Goal: Entertainment & Leisure: Browse casually

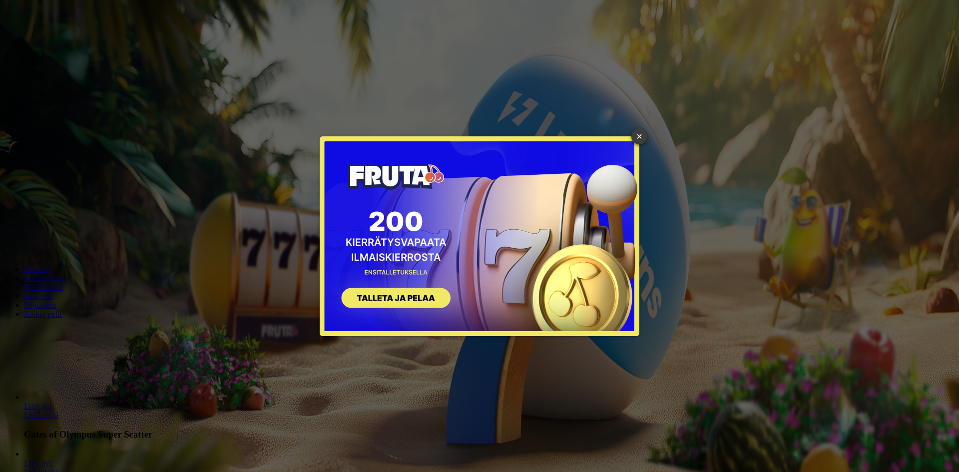
click at [639, 137] on link "×" at bounding box center [640, 136] width 16 height 16
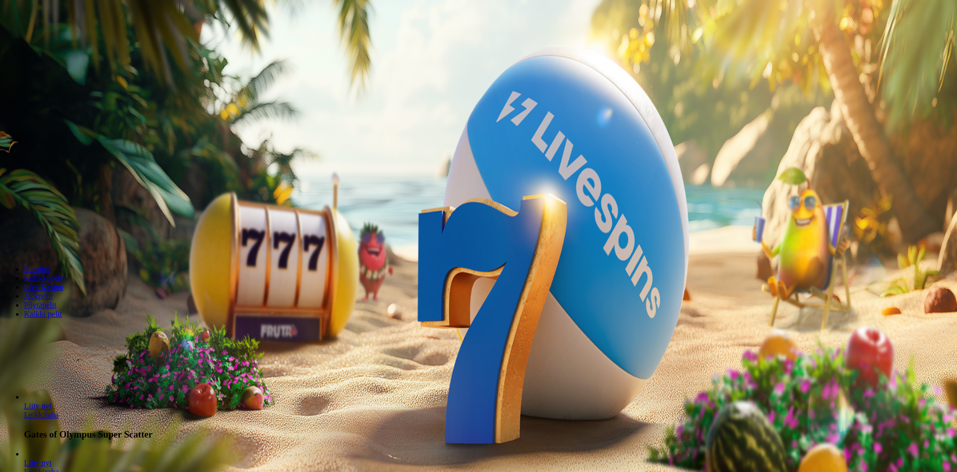
click at [59, 40] on span "Kirjaudu" at bounding box center [69, 35] width 24 height 7
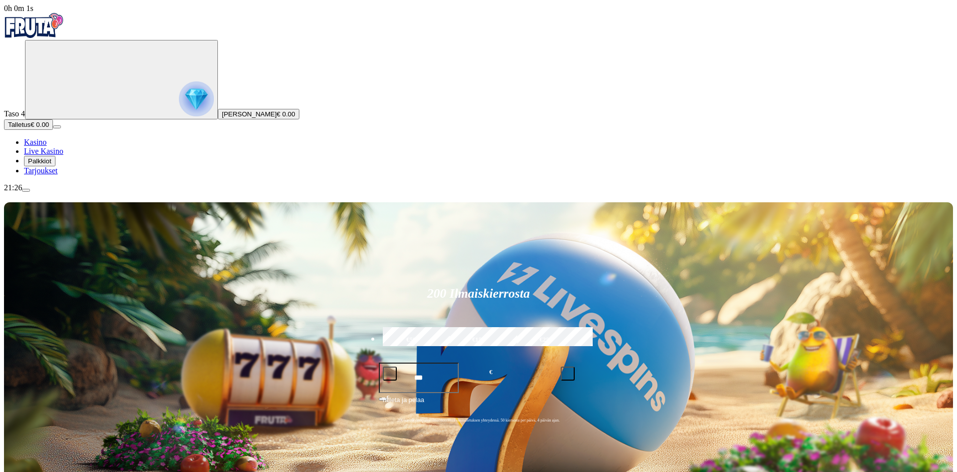
click at [179, 107] on img "Primary" at bounding box center [196, 98] width 35 height 35
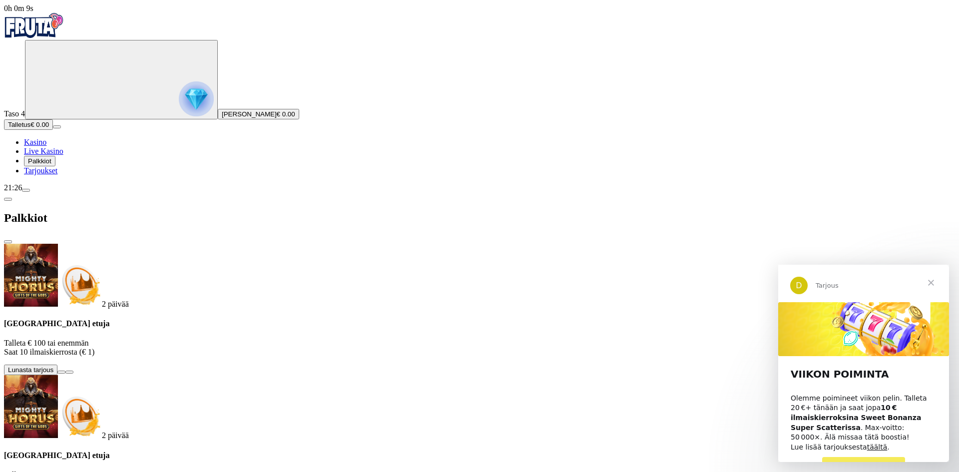
click at [65, 371] on button at bounding box center [61, 372] width 8 height 3
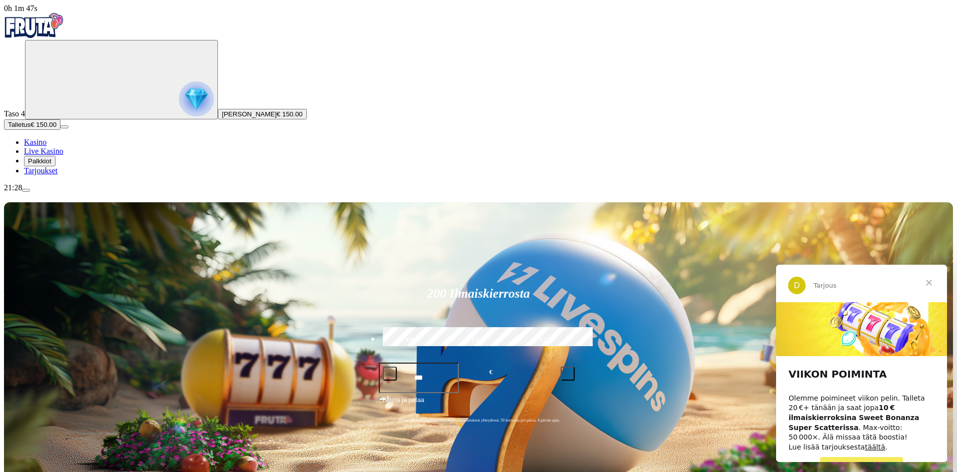
click at [862, 462] on span "PELAA NYT" at bounding box center [861, 466] width 43 height 8
click at [930, 281] on span "Sulje" at bounding box center [929, 283] width 36 height 36
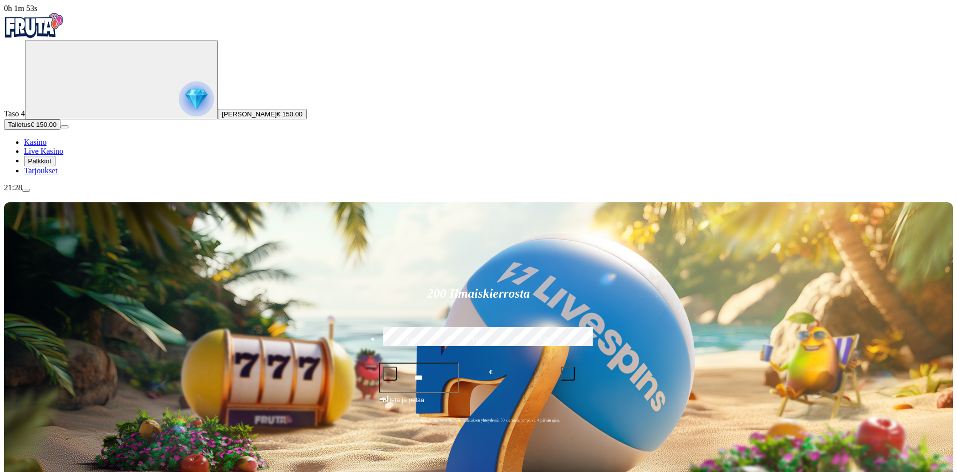
click at [179, 97] on img "Primary" at bounding box center [196, 98] width 35 height 35
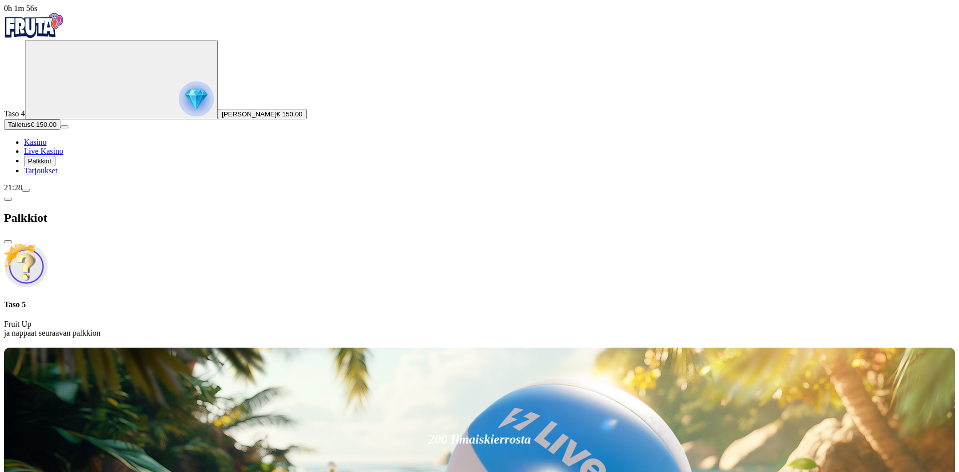
click at [179, 100] on img "Primary" at bounding box center [196, 98] width 35 height 35
click at [179, 98] on img "Primary" at bounding box center [196, 98] width 35 height 35
click at [194, 300] on h4 "Taso 5" at bounding box center [479, 304] width 951 height 9
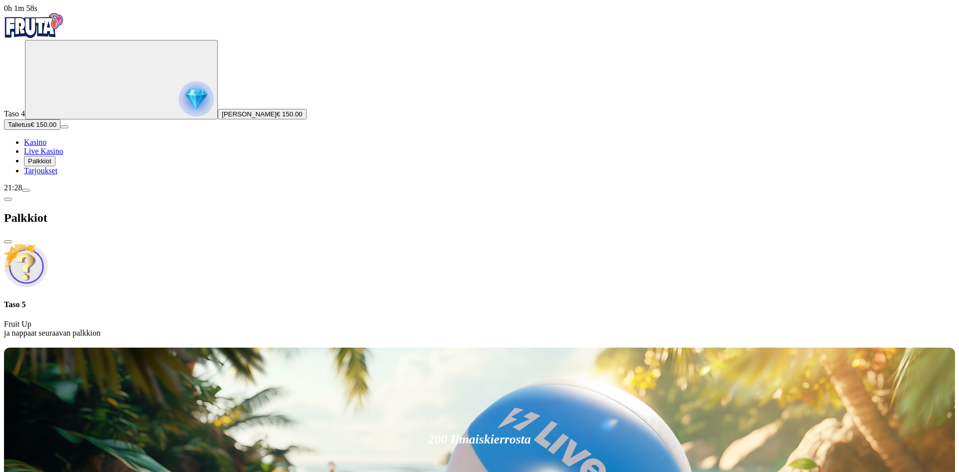
drag, startPoint x: 215, startPoint y: 61, endPoint x: 271, endPoint y: 25, distance: 66.7
click at [226, 300] on div "Taso 5 Fruit Up ja nappaat seuraavan palkkion" at bounding box center [479, 318] width 951 height 37
click at [8, 242] on span "close icon" at bounding box center [8, 242] width 0 height 0
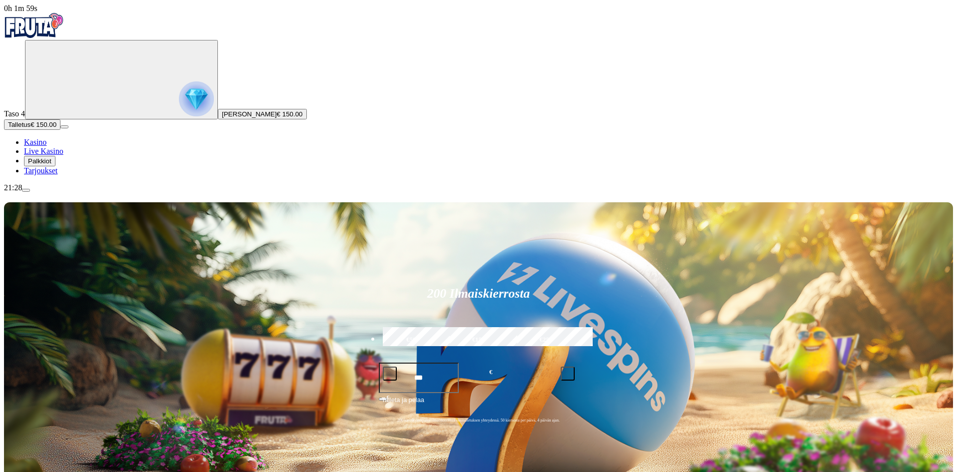
click at [54, 119] on div "Taso 4 Teemu Mikael Grönlund € 150.00" at bounding box center [478, 79] width 949 height 79
click at [179, 107] on img "Primary" at bounding box center [196, 98] width 35 height 35
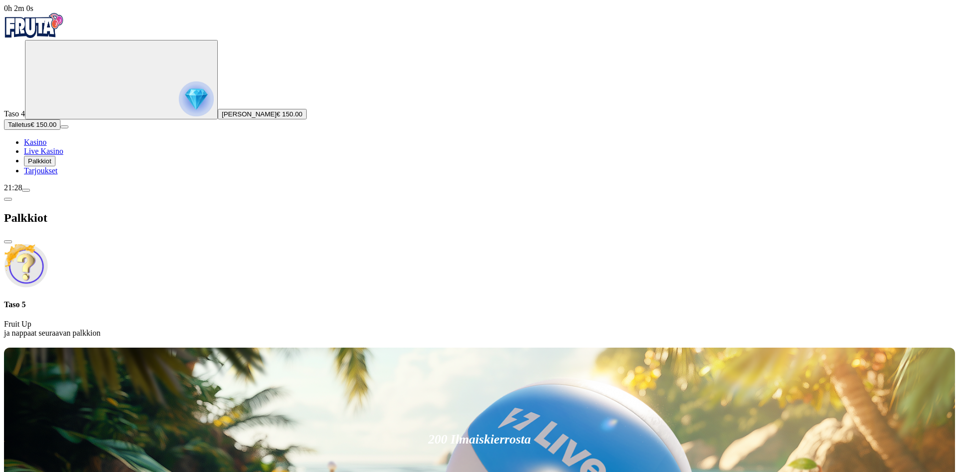
drag, startPoint x: 176, startPoint y: 75, endPoint x: 184, endPoint y: 73, distance: 8.1
click at [177, 244] on div "Taso 5 Fruit Up ja nappaat seuraavan palkkion" at bounding box center [479, 291] width 951 height 94
click at [194, 300] on h4 "Taso 5" at bounding box center [479, 304] width 951 height 9
click at [194, 320] on p "Fruit Up ja nappaat seuraavan palkkion" at bounding box center [479, 329] width 951 height 18
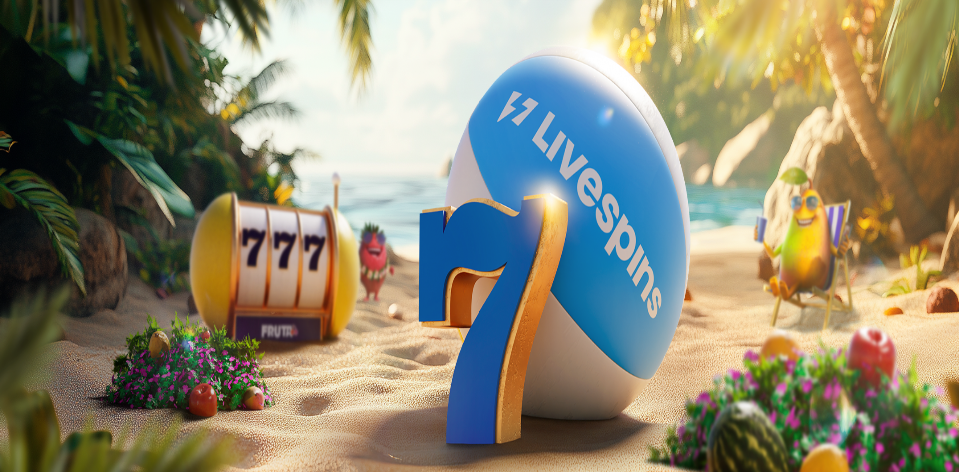
click at [59, 87] on circle "Primary" at bounding box center [104, 79] width 102 height 102
click at [358, 346] on div at bounding box center [479, 346] width 951 height 0
click at [42, 165] on span "Palkkiot" at bounding box center [39, 160] width 23 height 7
click at [350, 346] on div at bounding box center [479, 346] width 951 height 0
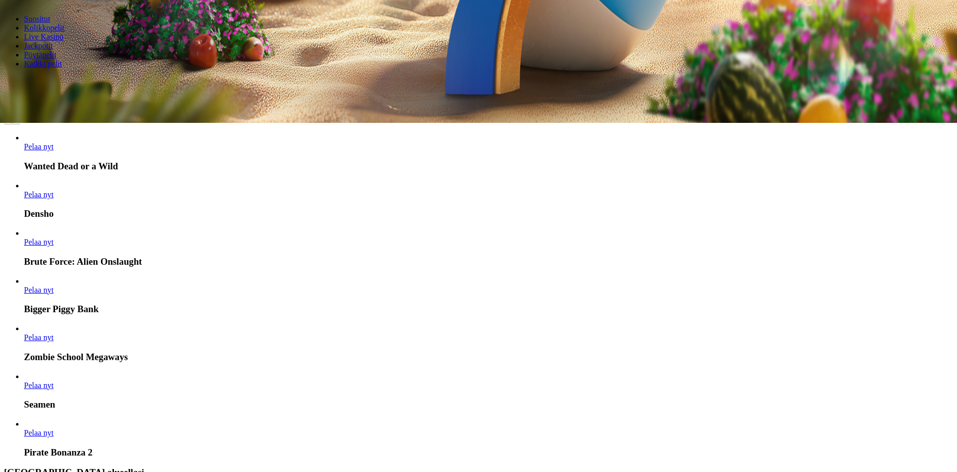
scroll to position [350, 0]
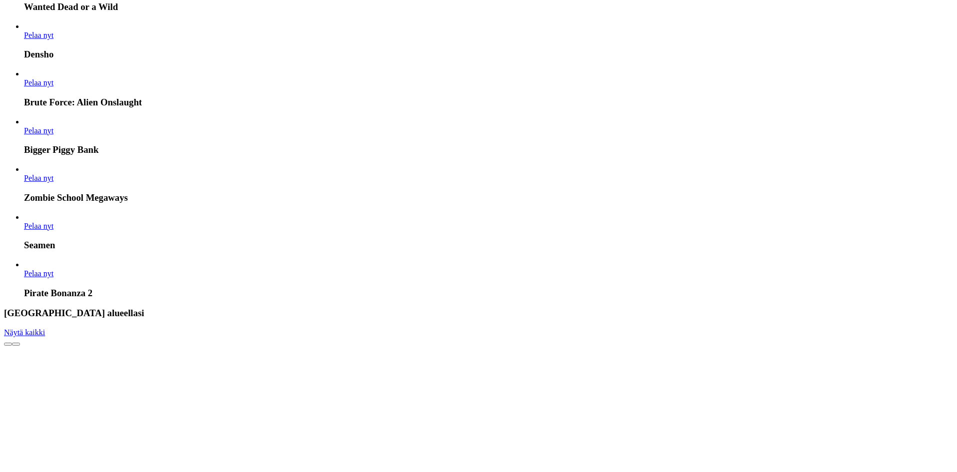
scroll to position [400, 0]
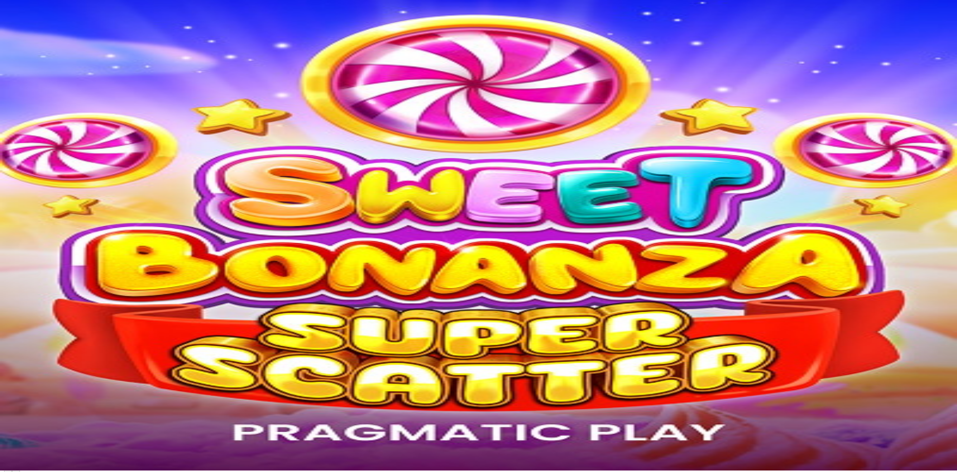
scroll to position [0, 0]
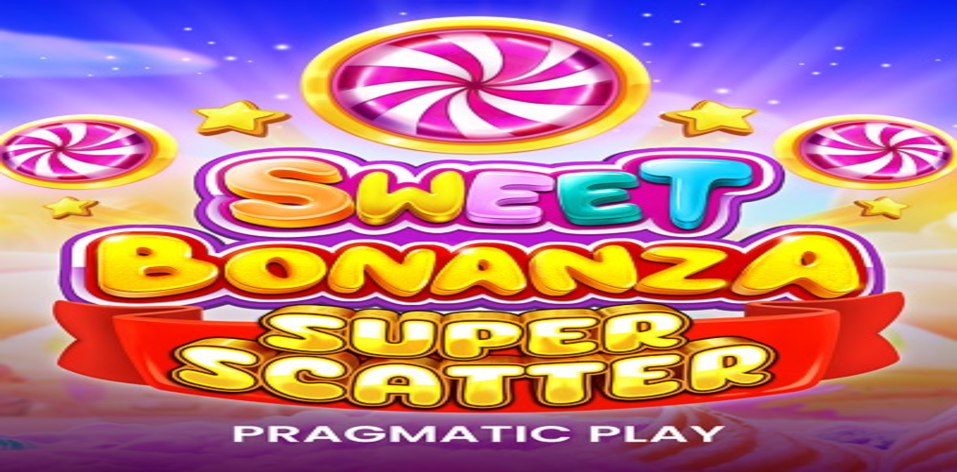
click at [75, 426] on input "Search" at bounding box center [39, 431] width 71 height 10
type input "*****"
drag, startPoint x: 723, startPoint y: 300, endPoint x: 630, endPoint y: 285, distance: 93.7
drag, startPoint x: 682, startPoint y: 287, endPoint x: 609, endPoint y: 274, distance: 73.6
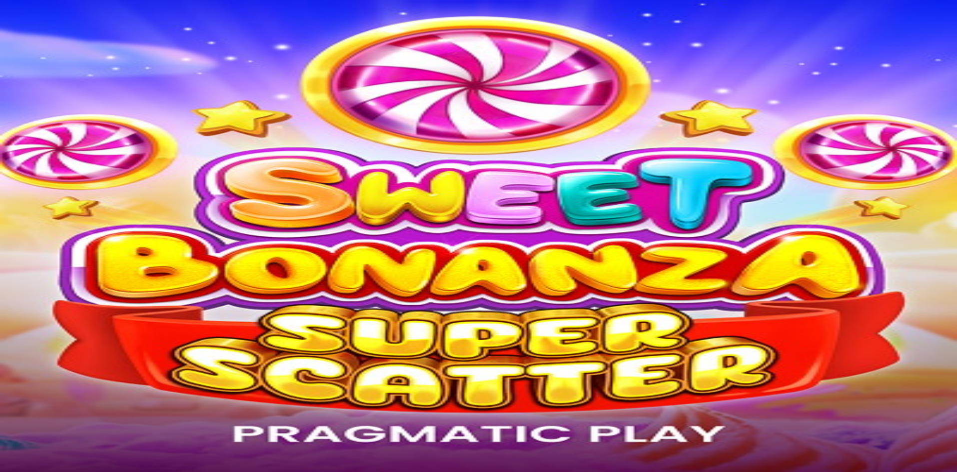
type input "*"
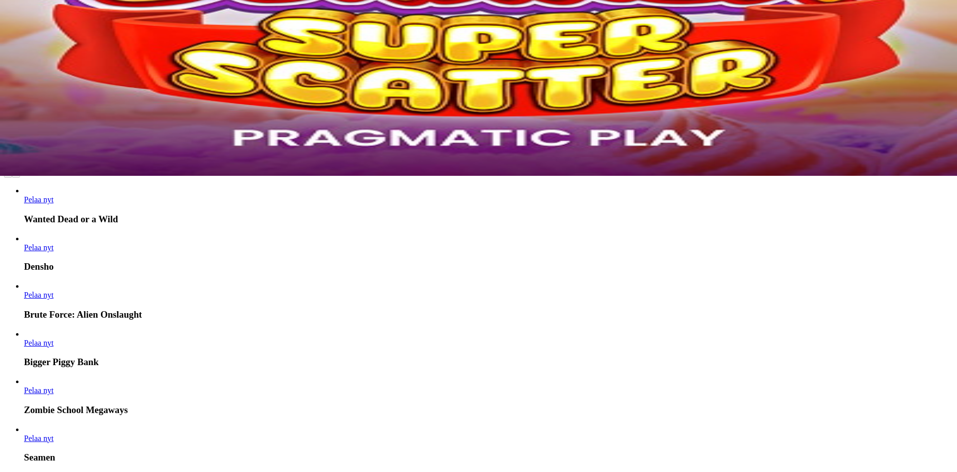
scroll to position [300, 0]
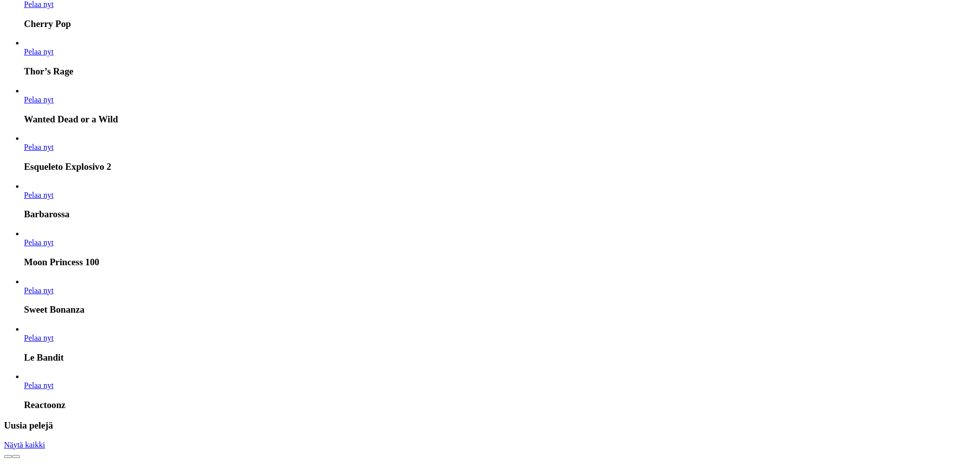
scroll to position [999, 0]
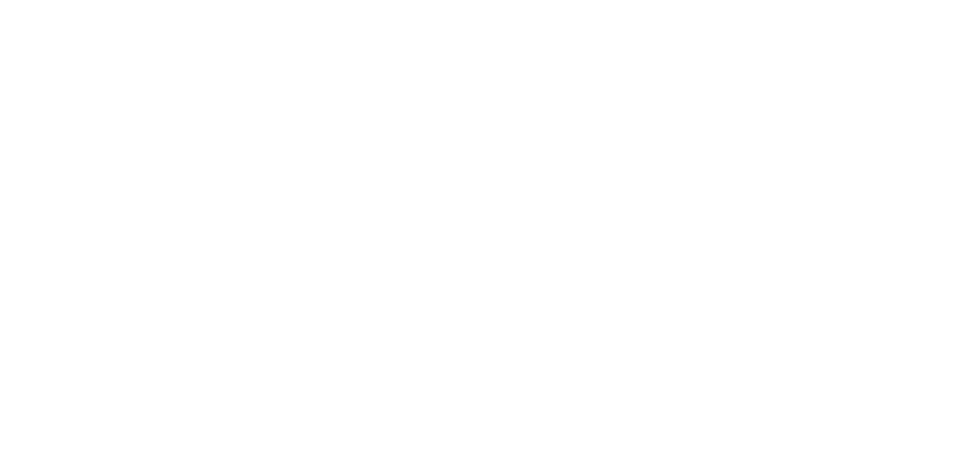
scroll to position [1449, 0]
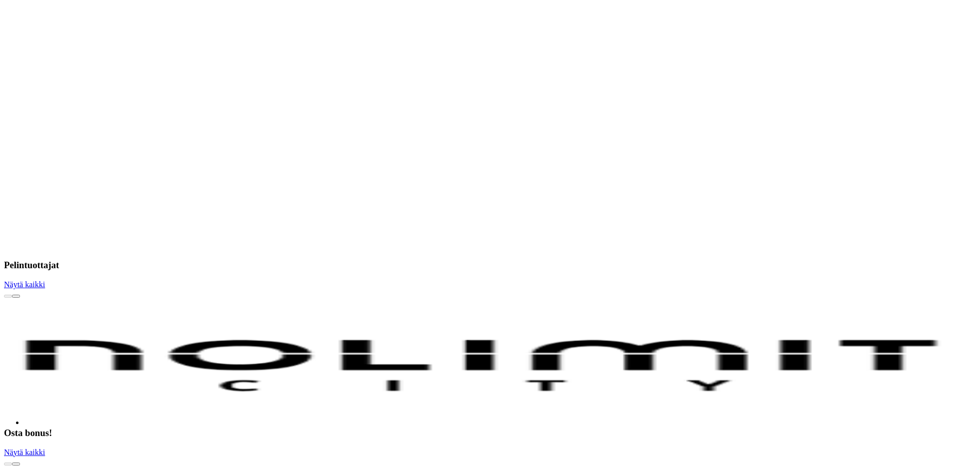
scroll to position [1699, 0]
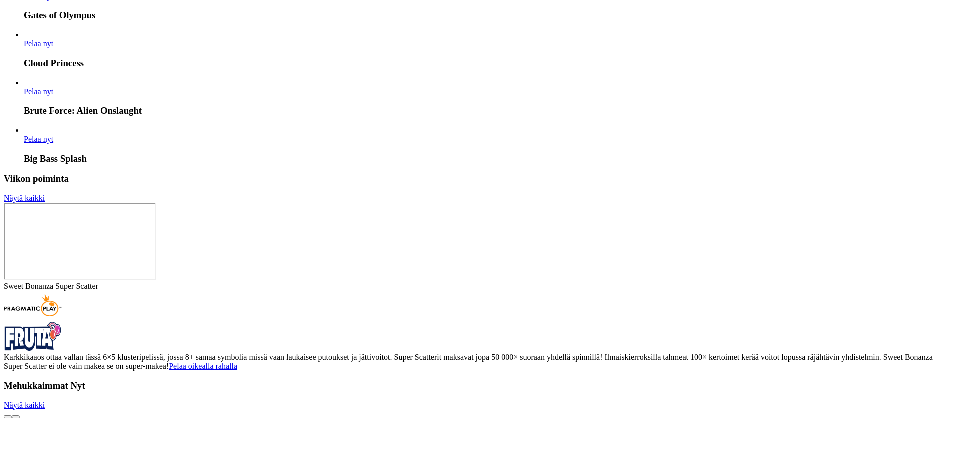
scroll to position [2498, 0]
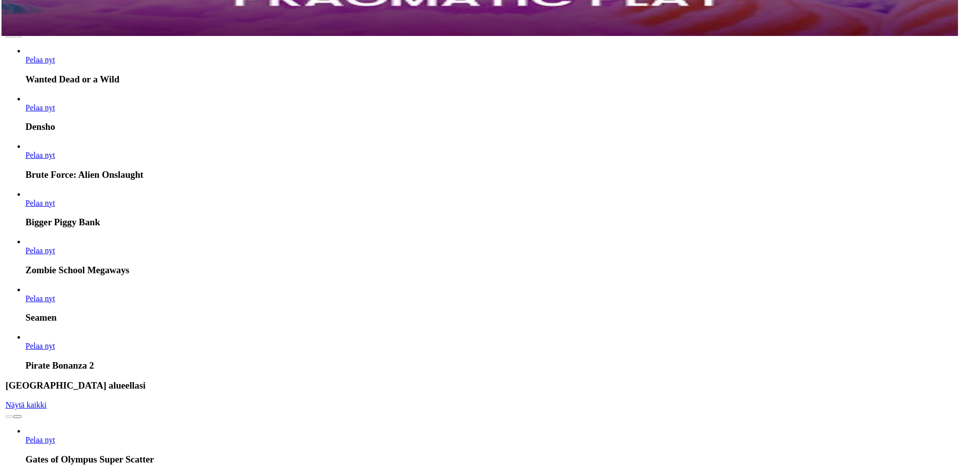
scroll to position [200, 0]
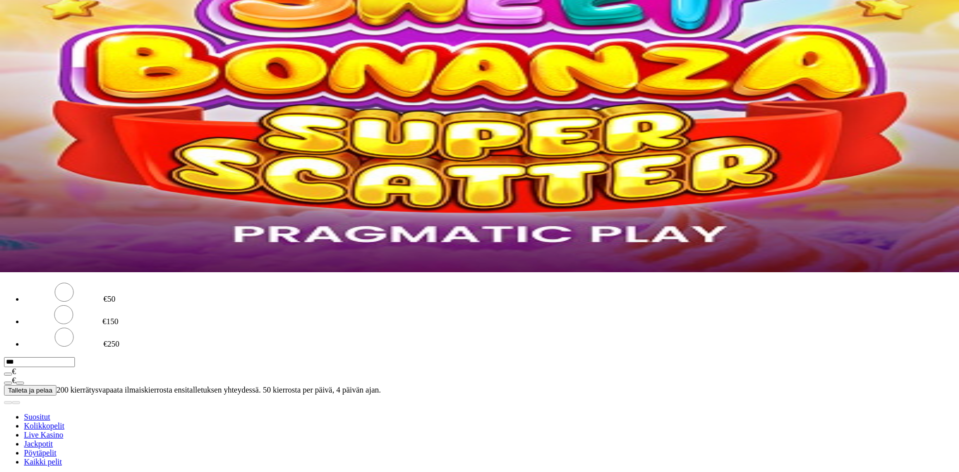
click at [46, 240] on span "Kirjaudu ulos" at bounding box center [27, 235] width 38 height 7
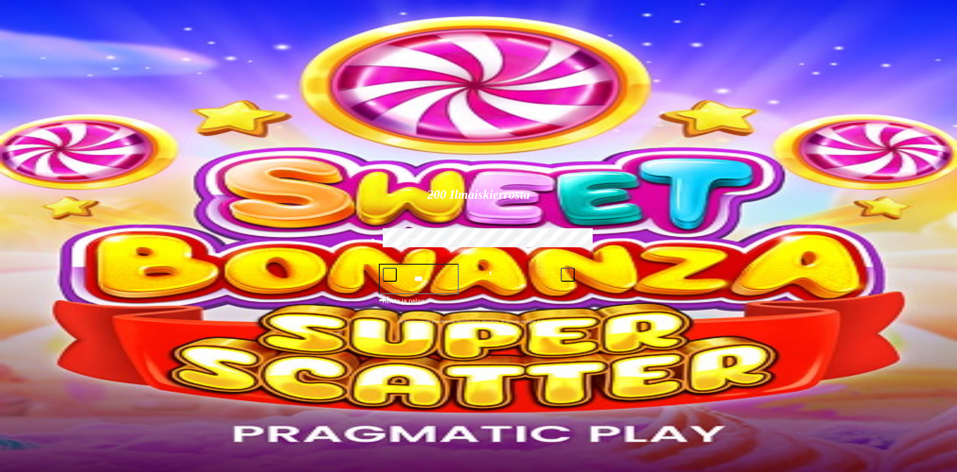
click at [57, 40] on span "Kirjaudu" at bounding box center [69, 35] width 24 height 7
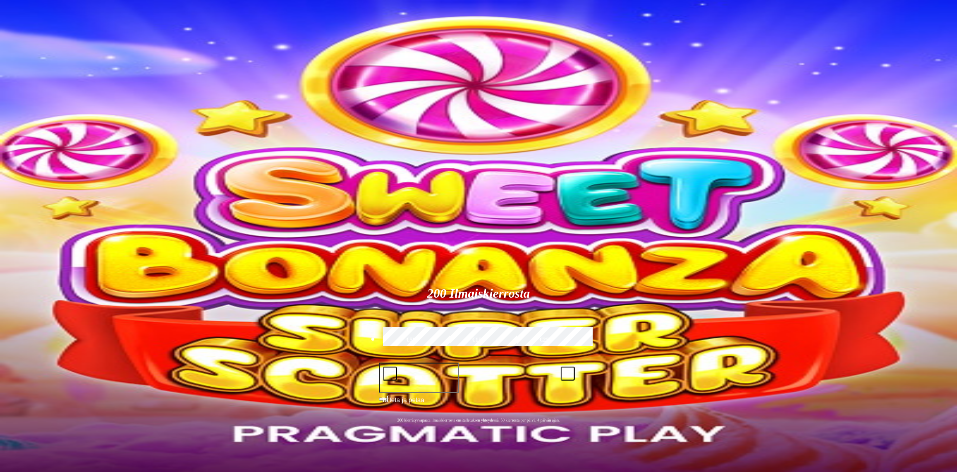
click at [179, 104] on img "Primary" at bounding box center [196, 98] width 35 height 35
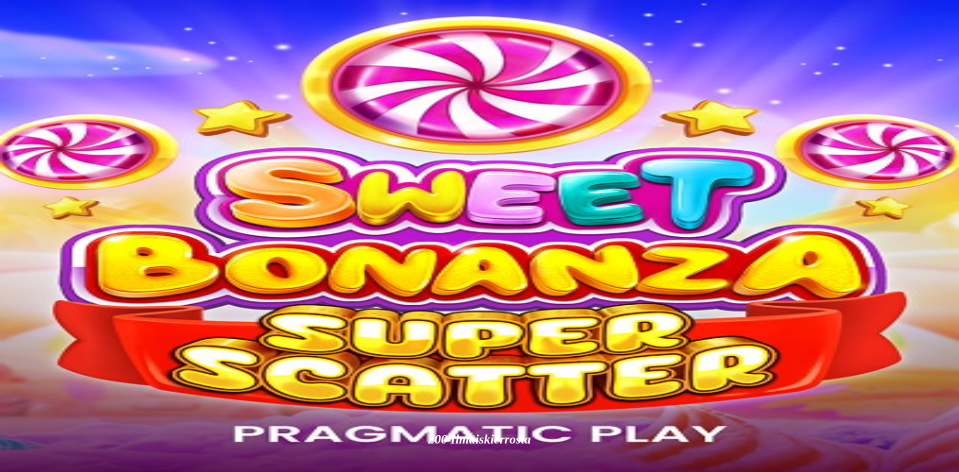
drag, startPoint x: 282, startPoint y: 15, endPoint x: 238, endPoint y: 22, distance: 44.0
click at [8, 242] on span "close icon" at bounding box center [8, 242] width 0 height 0
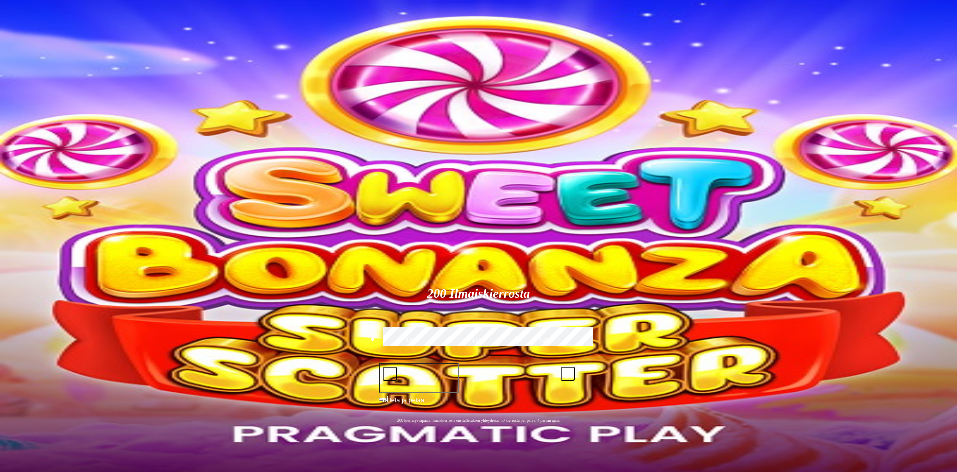
click at [51, 165] on span "Palkkiot" at bounding box center [39, 160] width 23 height 7
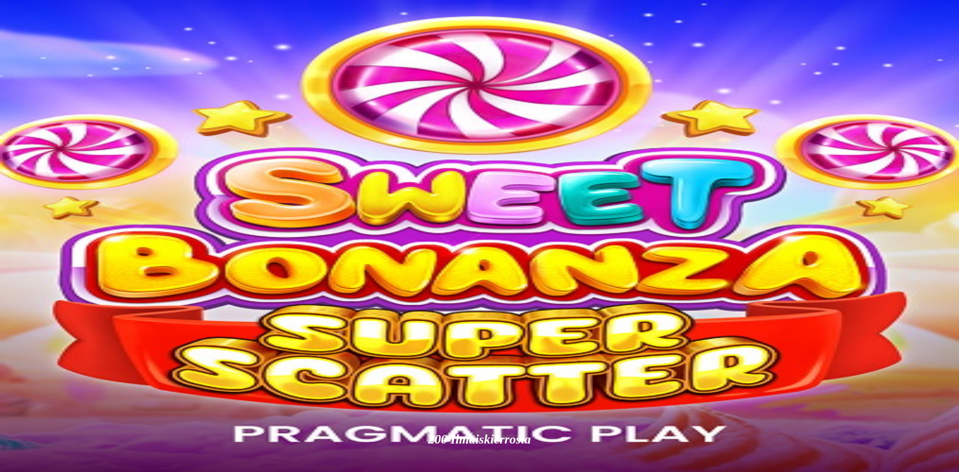
click at [158, 244] on div at bounding box center [479, 267] width 951 height 46
drag, startPoint x: 215, startPoint y: 77, endPoint x: 157, endPoint y: 60, distance: 60.9
click at [219, 320] on p "Fruit Up ja nappaat seuraavan palkkion" at bounding box center [479, 329] width 951 height 18
click at [231, 300] on h4 "Taso 5" at bounding box center [479, 304] width 951 height 9
drag, startPoint x: 217, startPoint y: 71, endPoint x: 245, endPoint y: 131, distance: 66.0
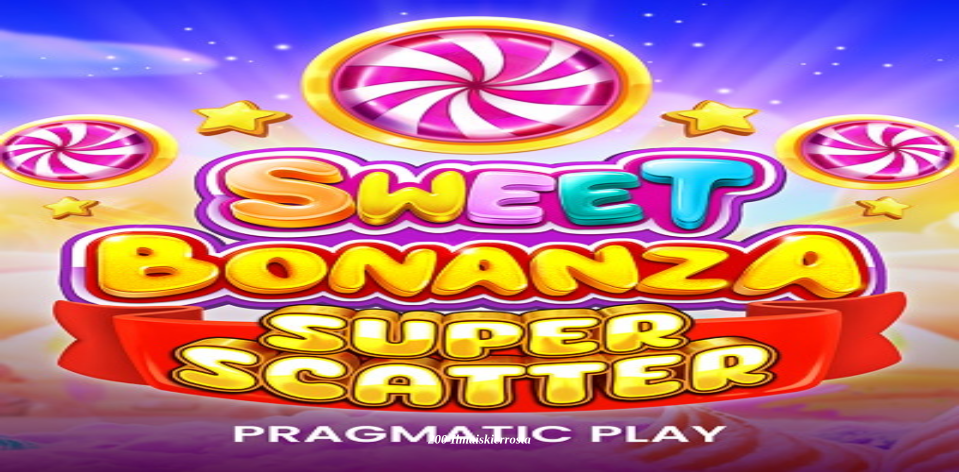
click at [203, 300] on div "Taso 5 Fruit Up ja nappaat seuraavan palkkion" at bounding box center [479, 318] width 951 height 37
drag, startPoint x: 245, startPoint y: 131, endPoint x: 258, endPoint y: 145, distance: 19.1
click at [258, 244] on div "Taso 5 Fruit Up ja nappaat seuraavan palkkion" at bounding box center [479, 291] width 951 height 94
click at [8, 242] on span "close icon" at bounding box center [8, 242] width 0 height 0
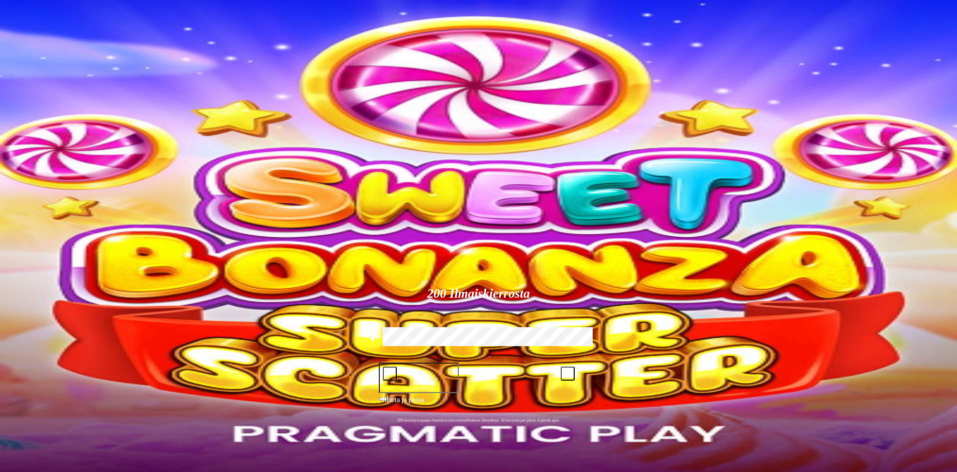
click at [26, 190] on span "menu icon" at bounding box center [26, 190] width 0 height 0
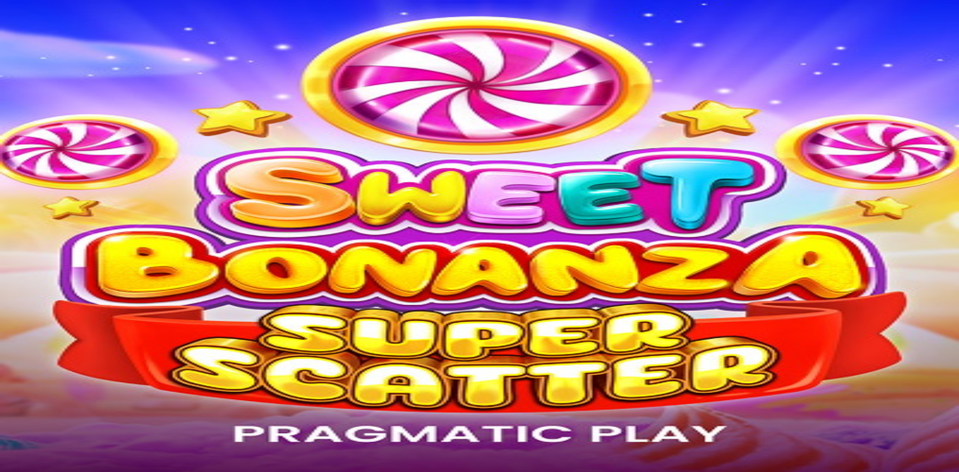
click at [59, 414] on span "Kysy apua" at bounding box center [43, 417] width 31 height 7
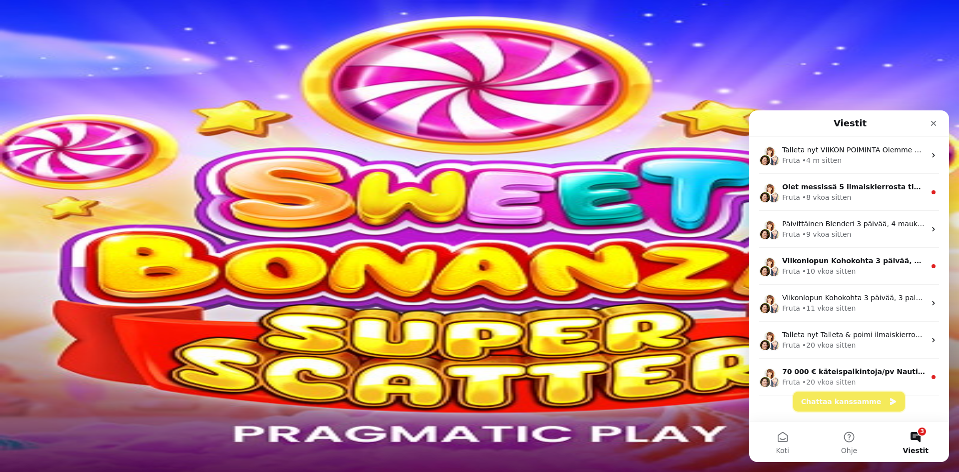
click at [822, 408] on button "Chattaa kanssamme" at bounding box center [849, 402] width 112 height 20
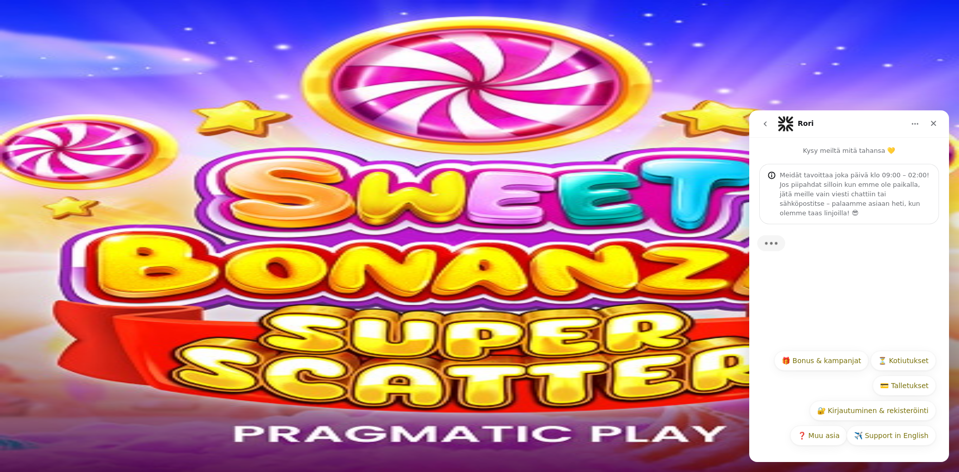
click at [815, 360] on button "🎁 Bonus & kampanjat" at bounding box center [821, 361] width 94 height 20
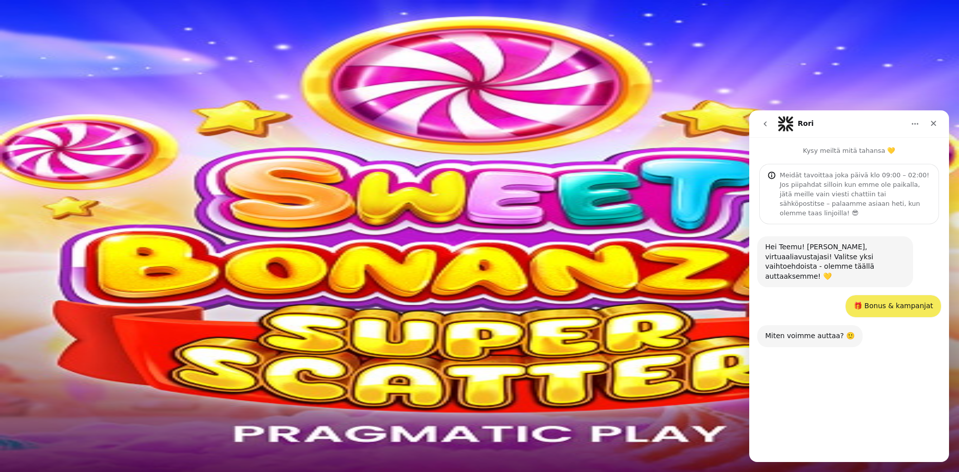
click at [899, 409] on button "🔼 Talletustarjous" at bounding box center [898, 411] width 76 height 20
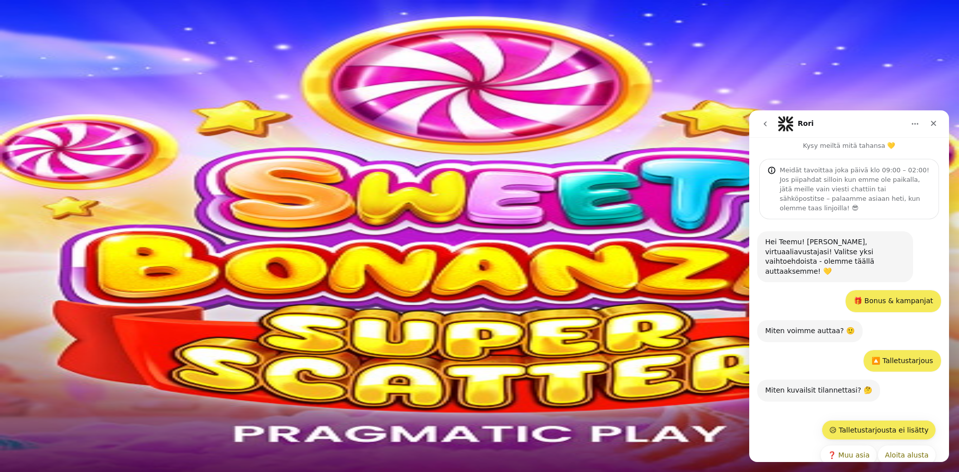
click at [887, 420] on button "😥 Talletustarjousta ei lisätty" at bounding box center [879, 430] width 114 height 20
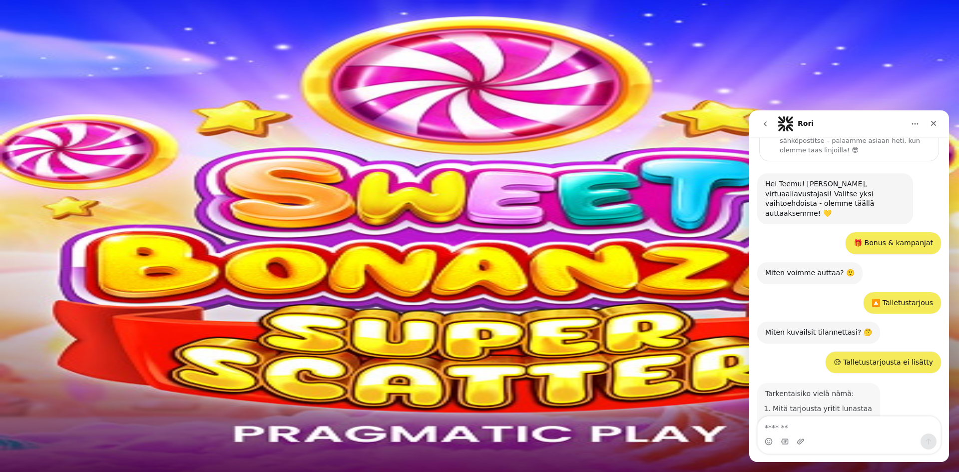
scroll to position [77, 0]
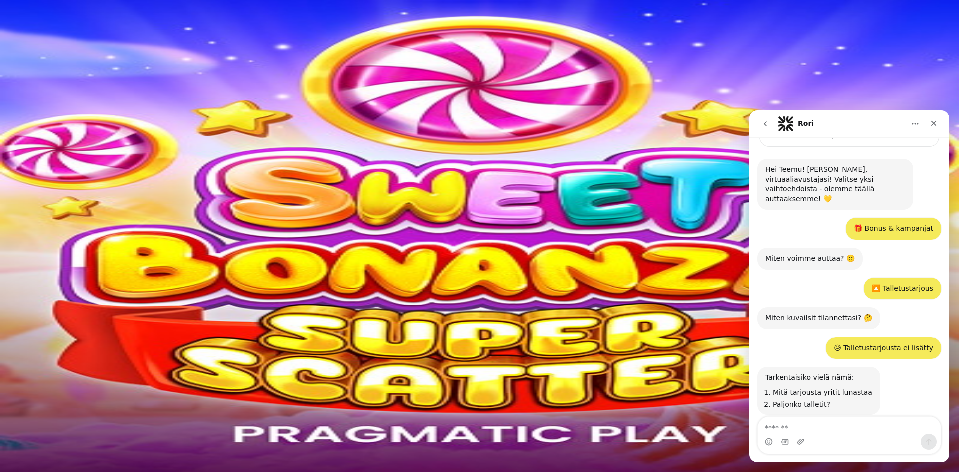
click at [835, 430] on textarea "Viesti…" at bounding box center [849, 425] width 183 height 17
type textarea "**********"
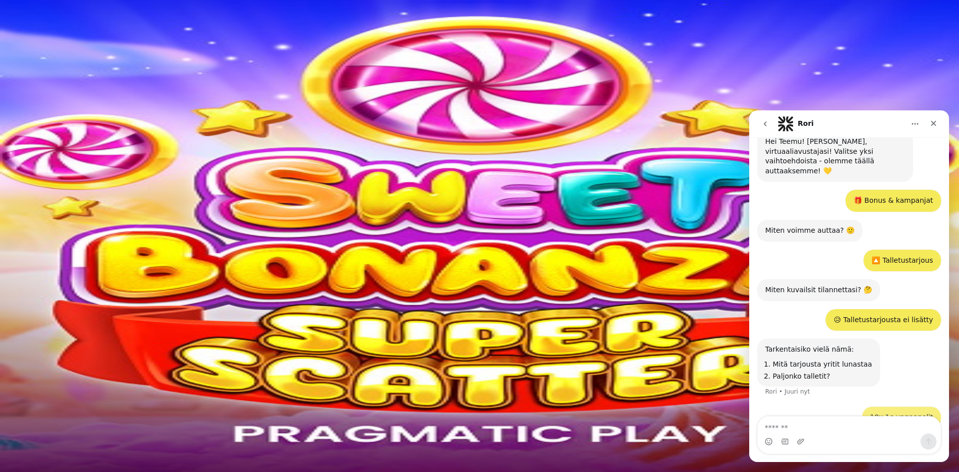
scroll to position [107, 0]
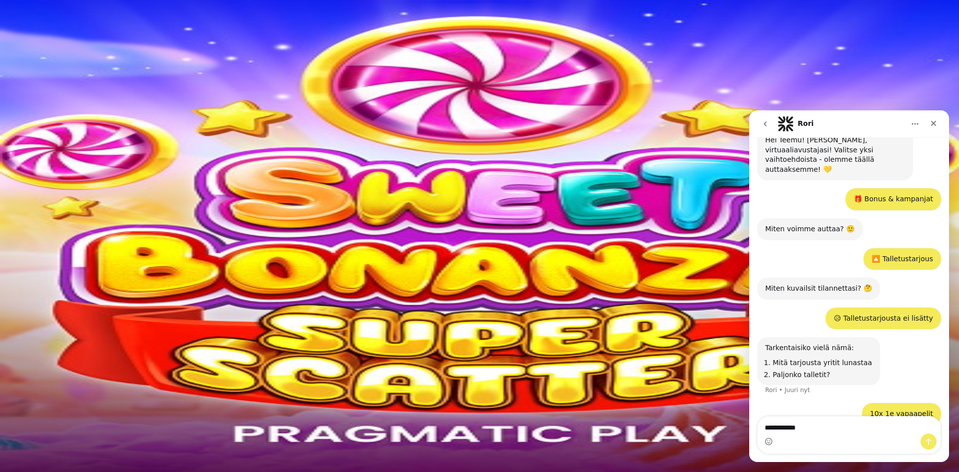
type textarea "**********"
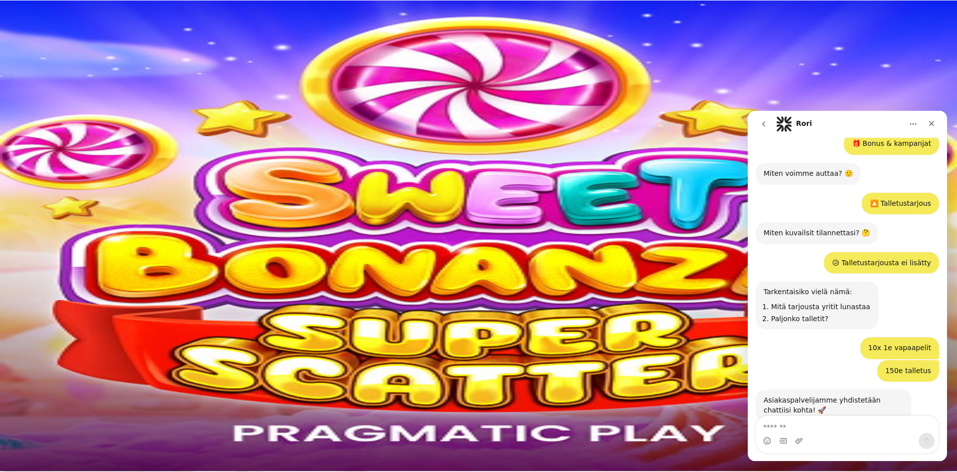
scroll to position [169, 0]
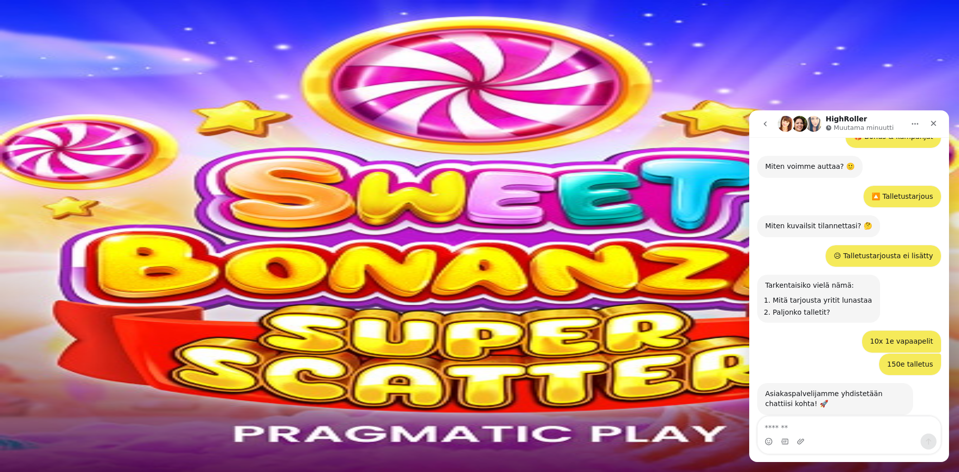
drag, startPoint x: 646, startPoint y: 375, endPoint x: 630, endPoint y: 369, distance: 17.5
click at [638, 441] on div at bounding box center [479, 441] width 951 height 0
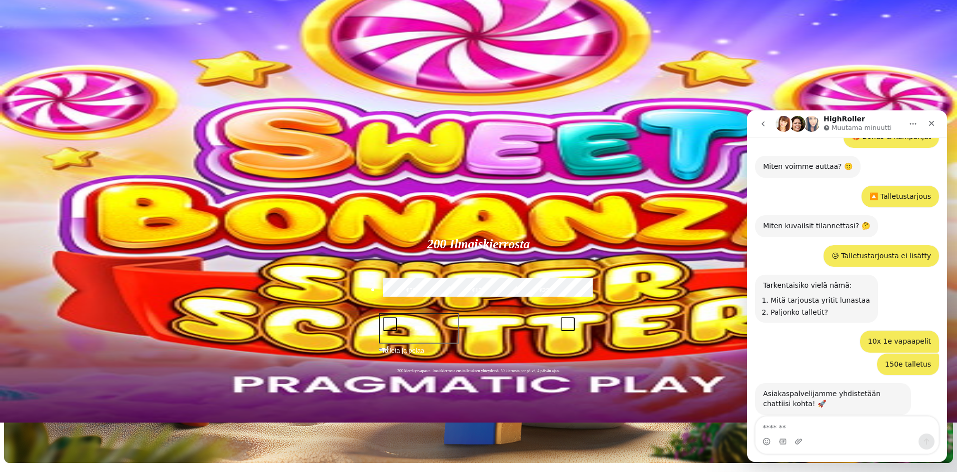
scroll to position [50, 0]
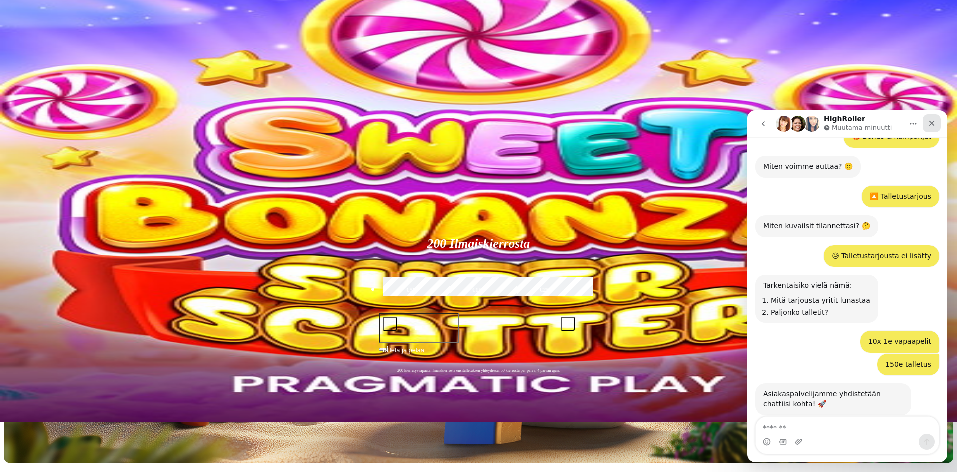
click at [932, 125] on icon "Sulje" at bounding box center [931, 123] width 8 height 8
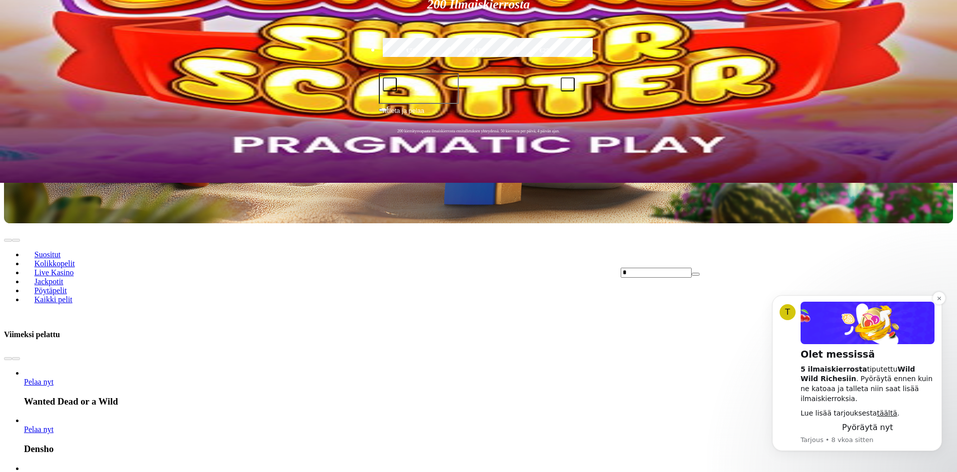
scroll to position [300, 0]
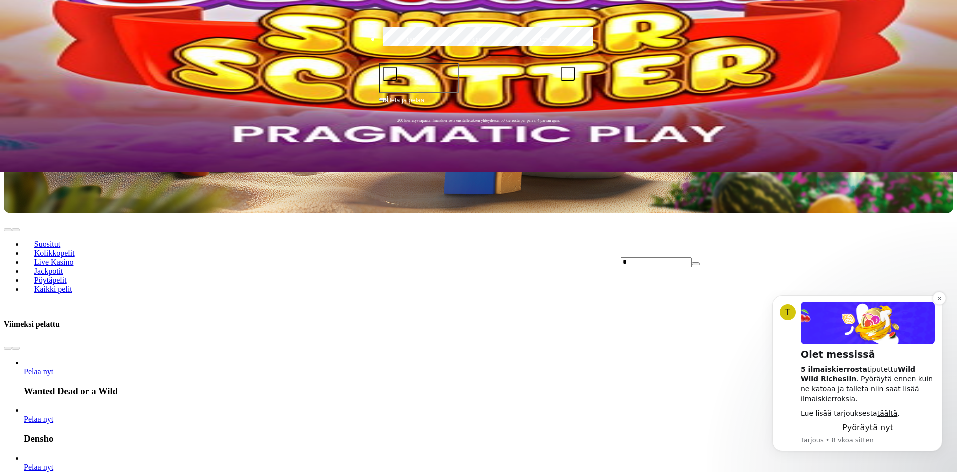
click at [875, 428] on span "Pyöräytä nyt" at bounding box center [867, 427] width 51 height 9
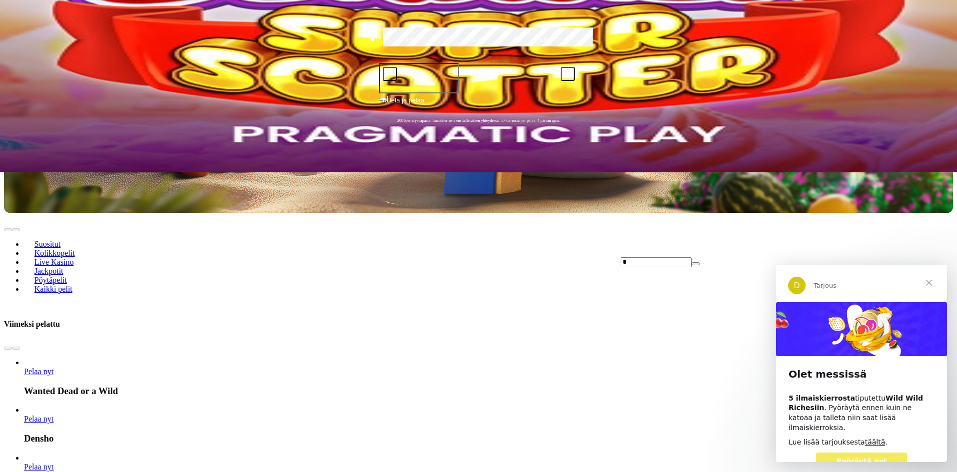
scroll to position [0, 0]
click at [872, 457] on span "Pyöräytä nyt" at bounding box center [861, 461] width 50 height 8
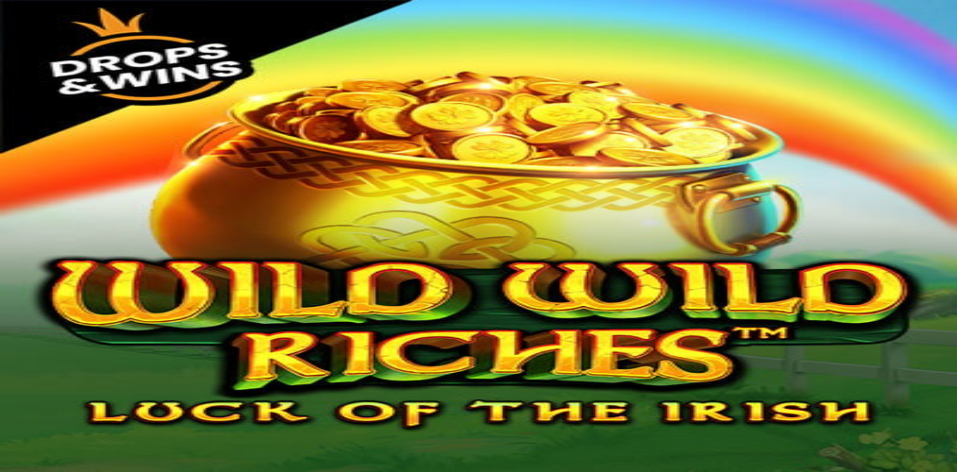
click at [64, 38] on img "Primary" at bounding box center [34, 25] width 60 height 25
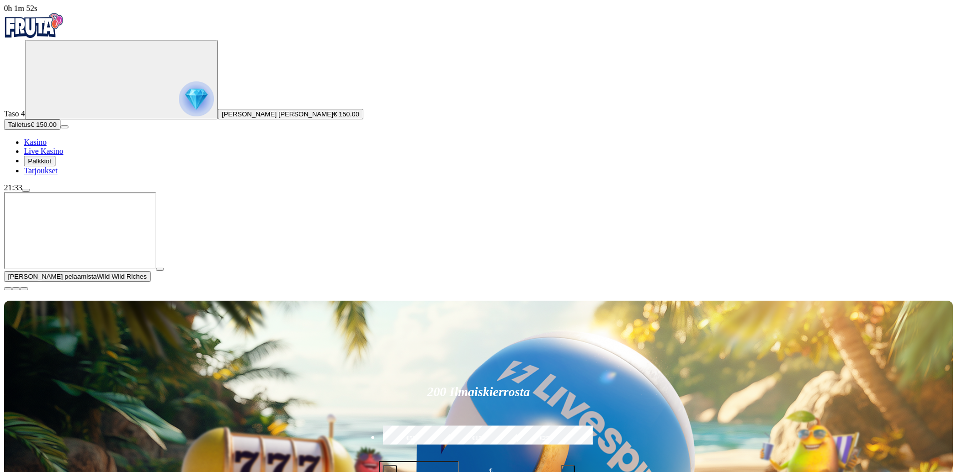
click at [12, 290] on button "button" at bounding box center [8, 288] width 8 height 3
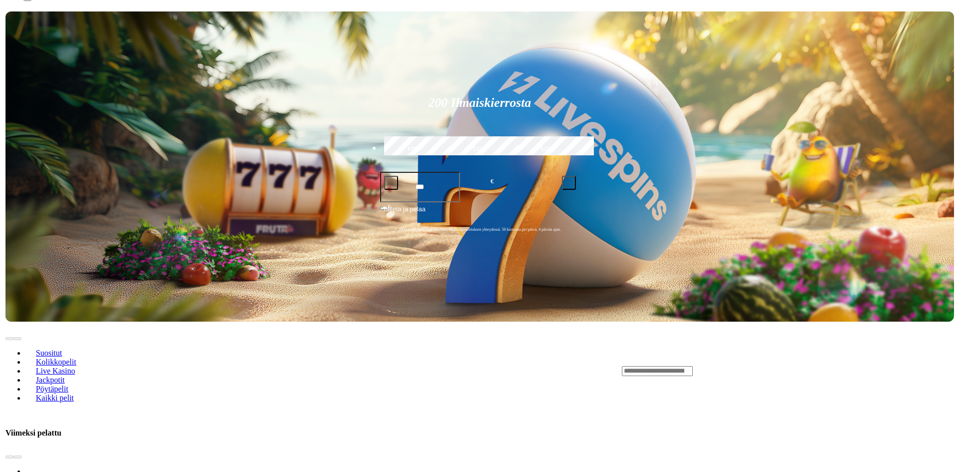
scroll to position [200, 0]
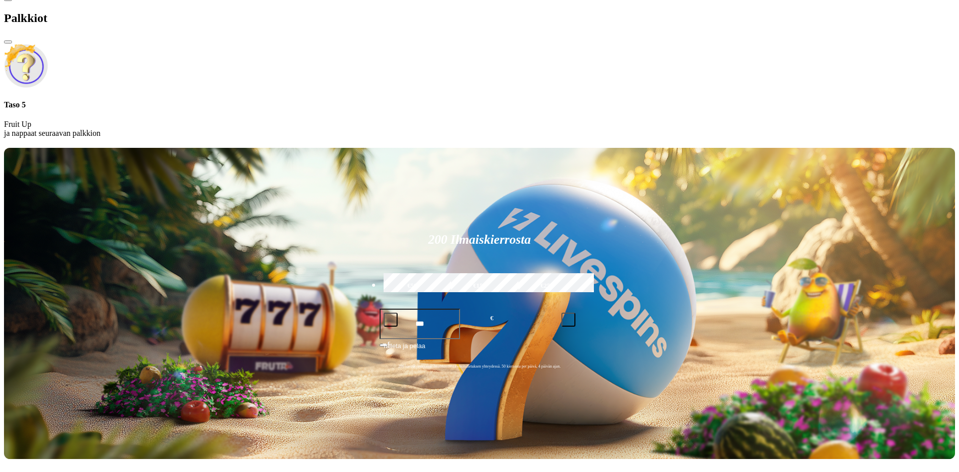
click at [8, 42] on span "close icon" at bounding box center [8, 42] width 0 height 0
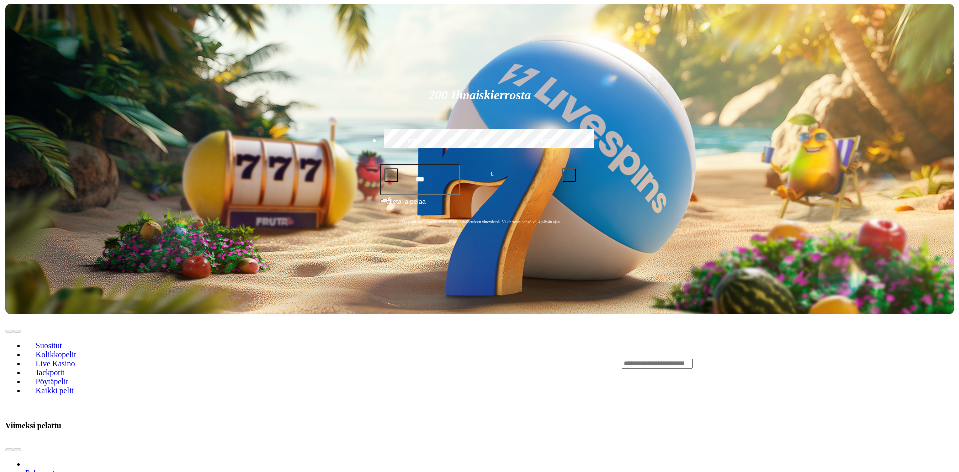
scroll to position [200, 0]
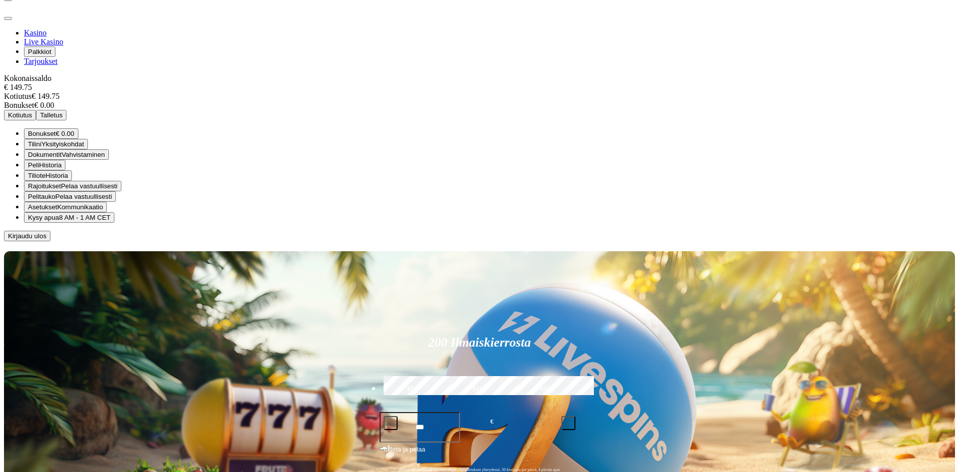
click at [110, 221] on span "8 AM - 1 AM CET" at bounding box center [84, 217] width 51 height 7
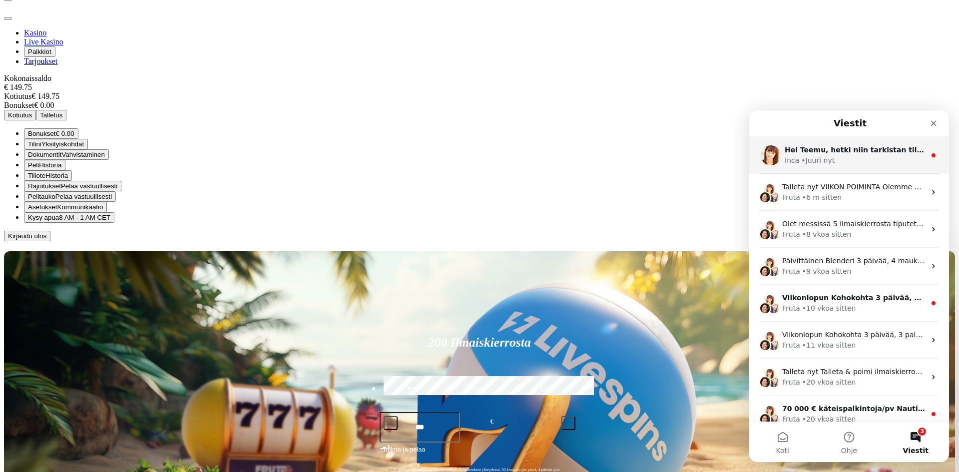
click at [868, 167] on div "Hei Teemu, hetki niin tarkistan tilisi! 😊 Inca • Juuri nyt" at bounding box center [849, 155] width 200 height 37
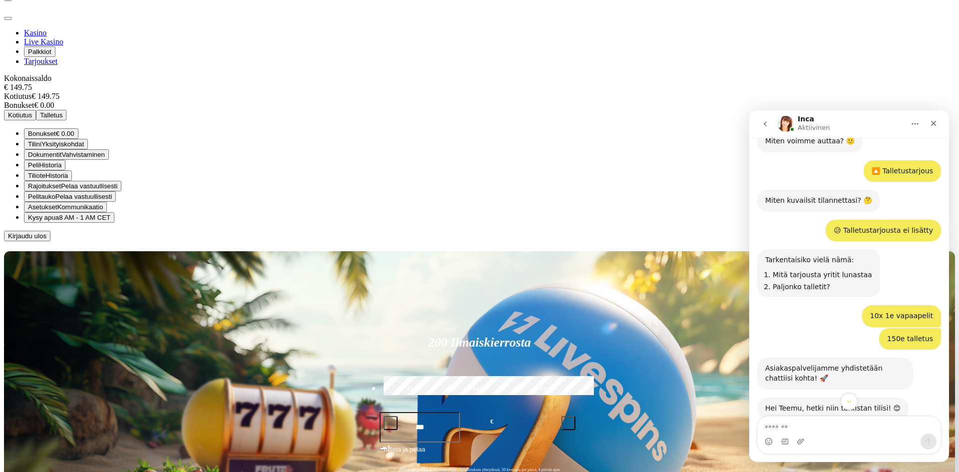
scroll to position [199, 0]
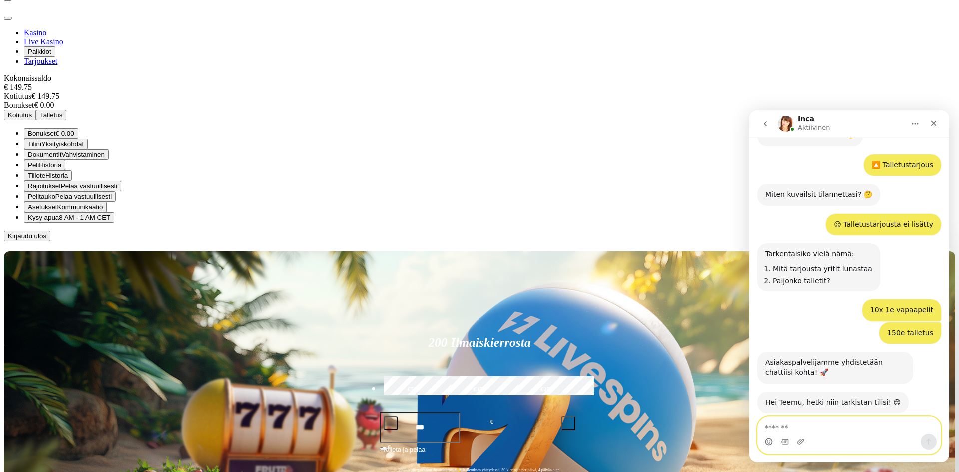
click at [770, 445] on circle "Emoji-valitsin" at bounding box center [768, 441] width 6 height 6
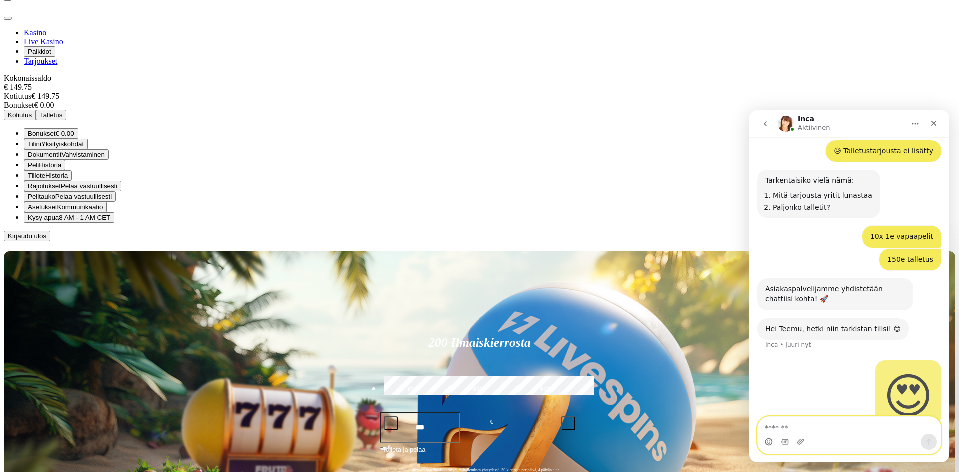
scroll to position [273, 0]
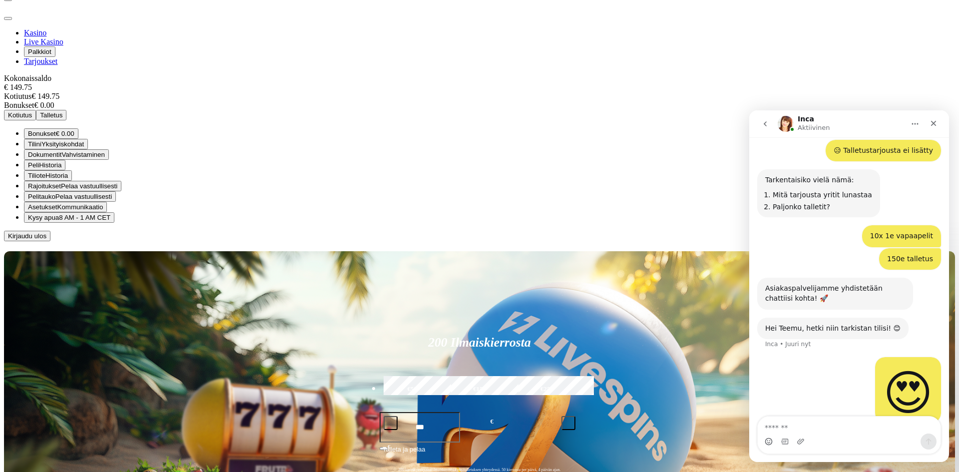
click at [479, 241] on div at bounding box center [479, 241] width 951 height 0
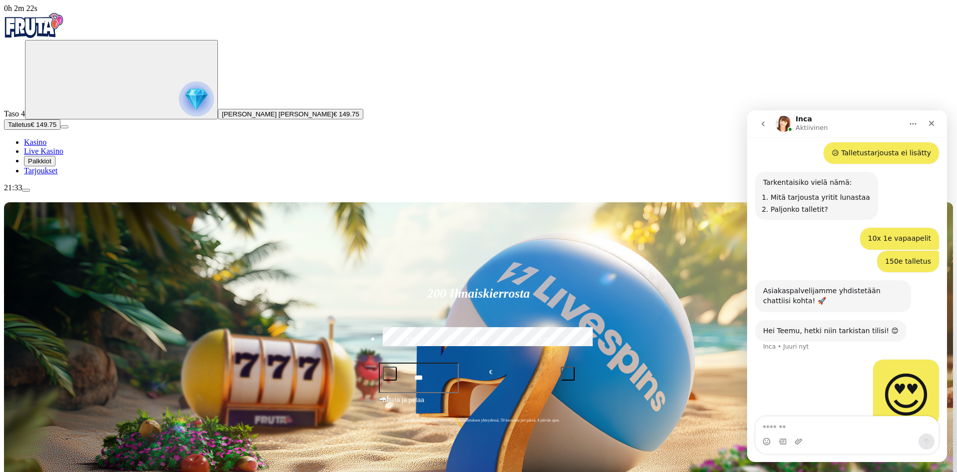
scroll to position [273, 0]
drag, startPoint x: 191, startPoint y: 4, endPoint x: 958, endPoint y: 110, distance: 774.2
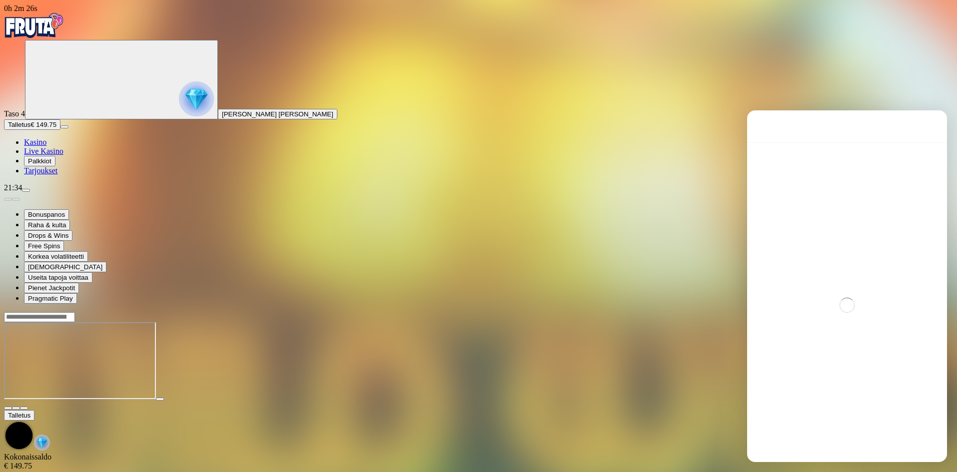
scroll to position [119, 0]
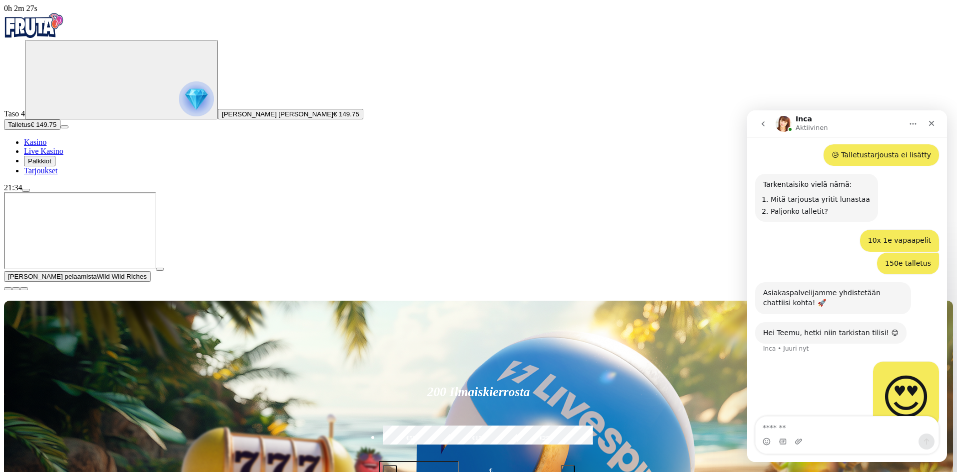
scroll to position [273, 0]
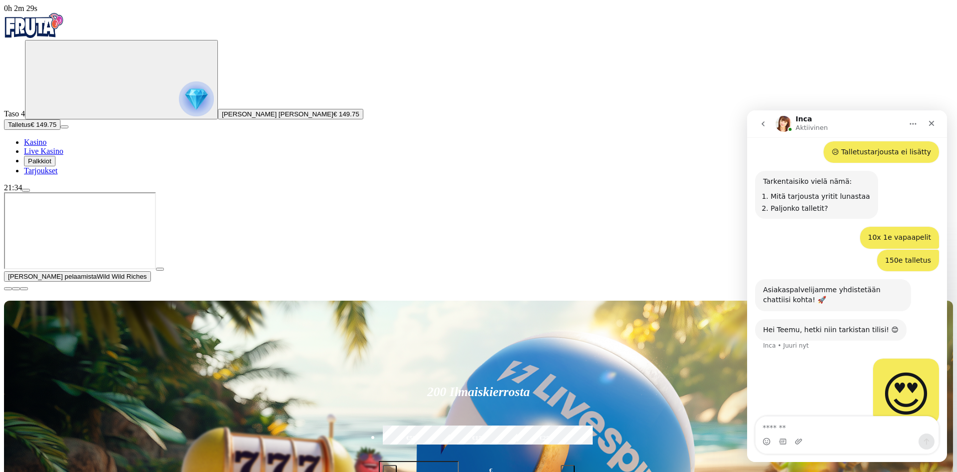
click at [769, 127] on button "go back" at bounding box center [762, 123] width 19 height 19
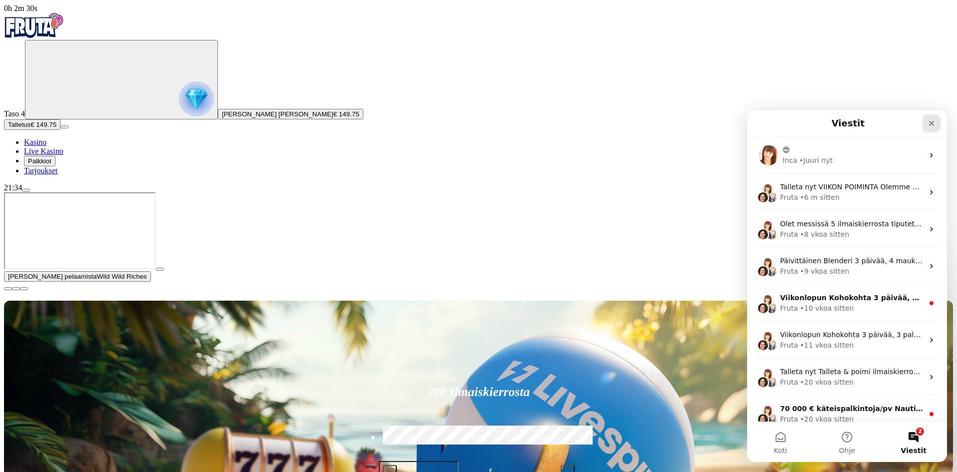
click at [935, 124] on icon "Sulje" at bounding box center [931, 123] width 8 height 8
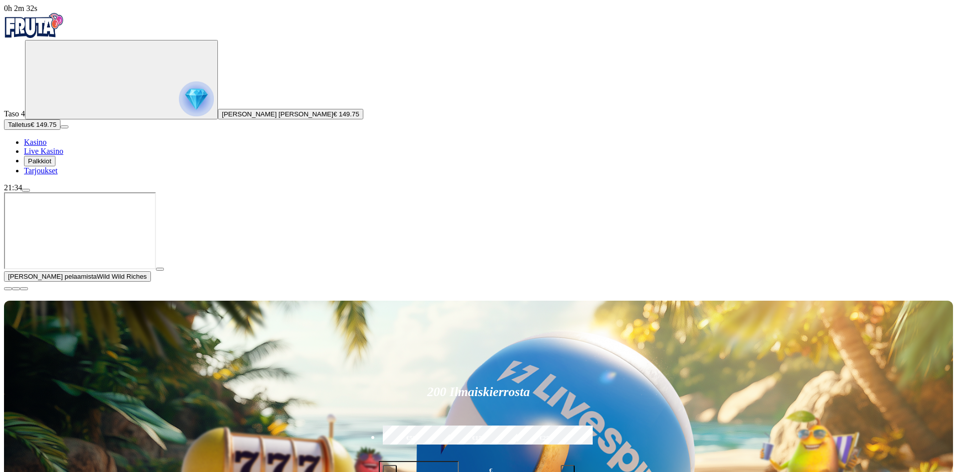
click at [8, 289] on span "close icon" at bounding box center [8, 289] width 0 height 0
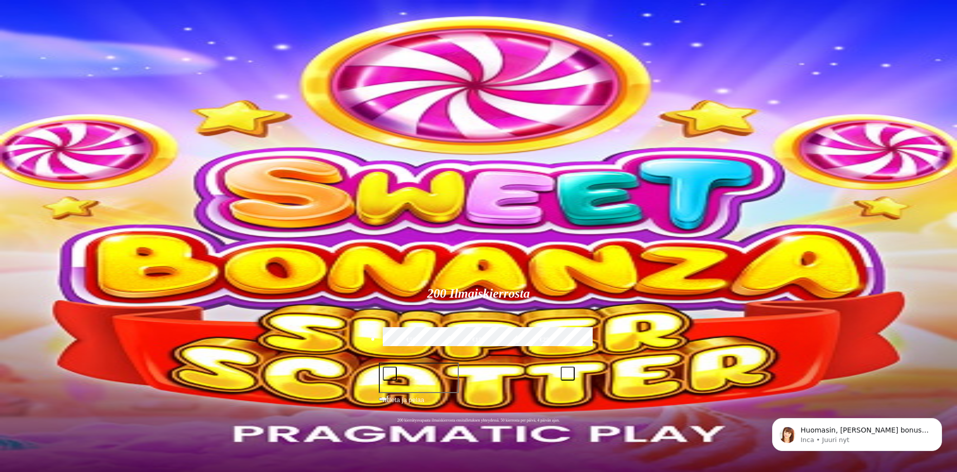
type input "*"
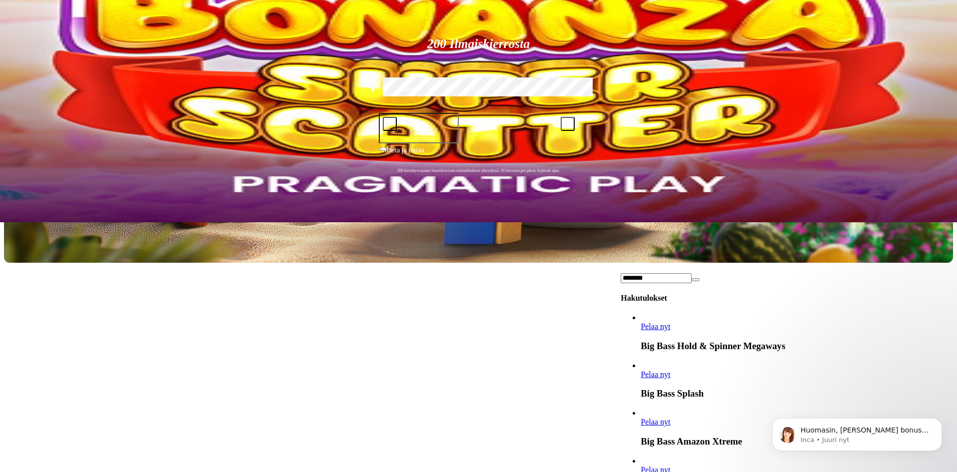
scroll to position [541, 0]
type input "********"
drag, startPoint x: 191, startPoint y: 366, endPoint x: 188, endPoint y: 401, distance: 35.2
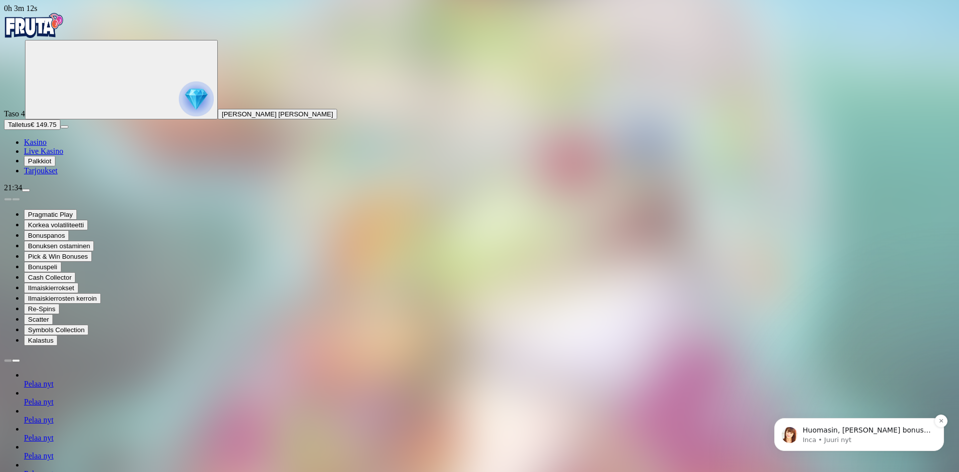
click at [866, 438] on p "Inca • Juuri nyt" at bounding box center [867, 440] width 129 height 9
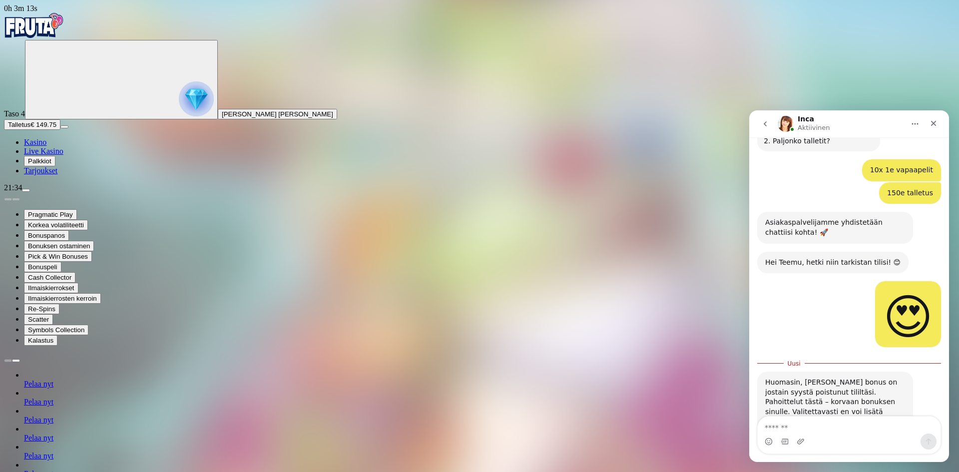
scroll to position [368, 0]
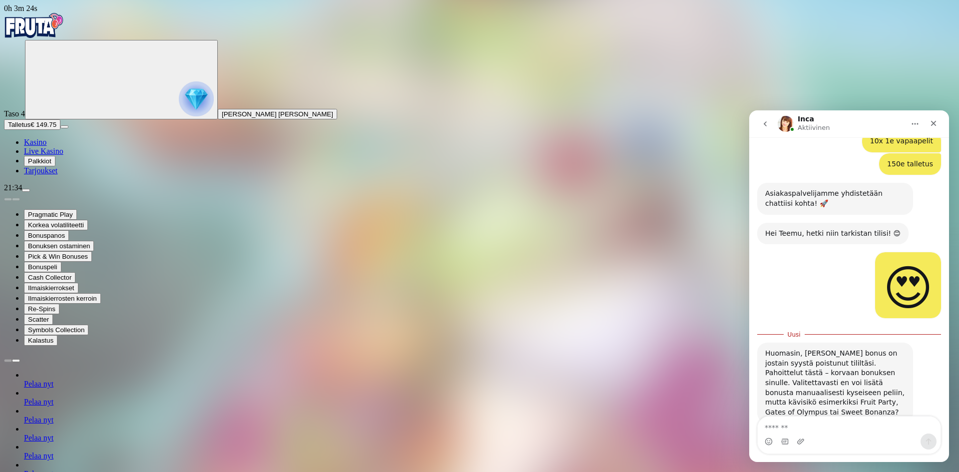
click at [836, 420] on textarea "Viesti…" at bounding box center [849, 425] width 183 height 17
click at [836, 422] on textarea "Viesti…" at bounding box center [849, 425] width 183 height 17
click at [805, 432] on textarea "Viesti…" at bounding box center [849, 425] width 183 height 17
type textarea "**********"
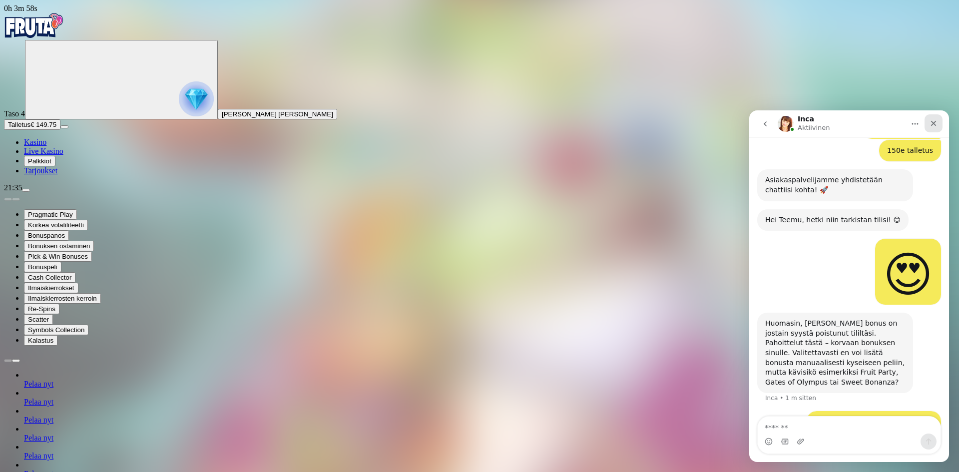
click at [939, 123] on div "Sulje" at bounding box center [934, 123] width 18 height 18
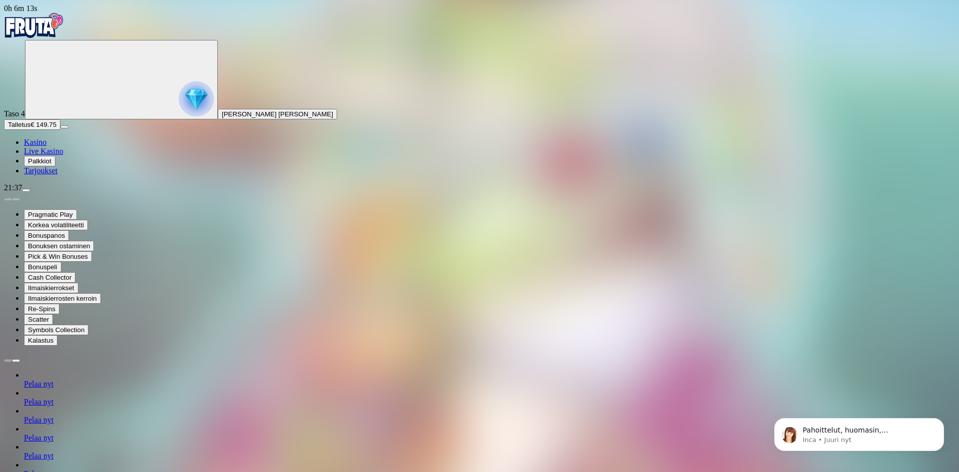
scroll to position [451, 0]
click at [856, 439] on p "Inca • Juuri nyt" at bounding box center [867, 440] width 129 height 9
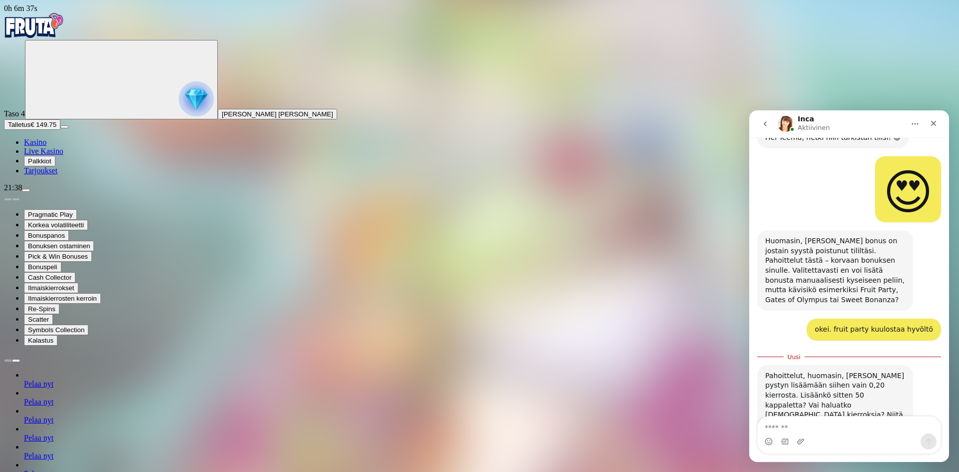
scroll to position [467, 0]
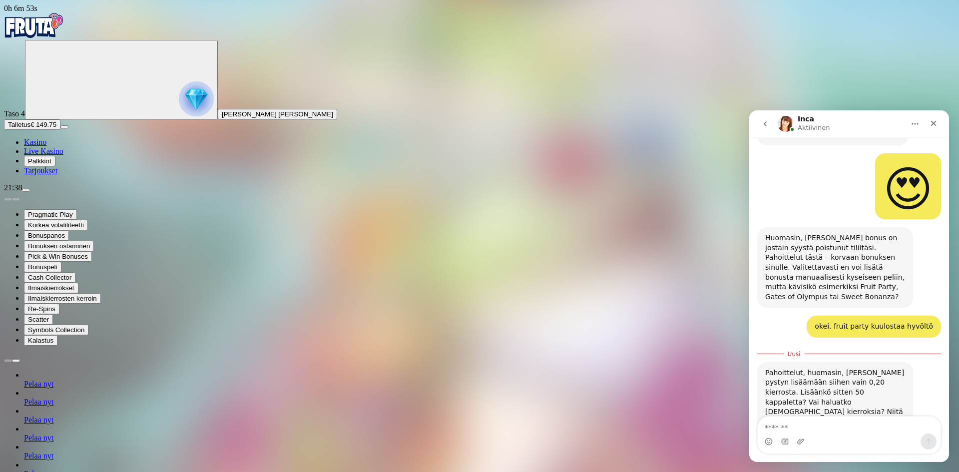
click at [828, 426] on textarea "Viesti…" at bounding box center [849, 425] width 183 height 17
type textarea "**********"
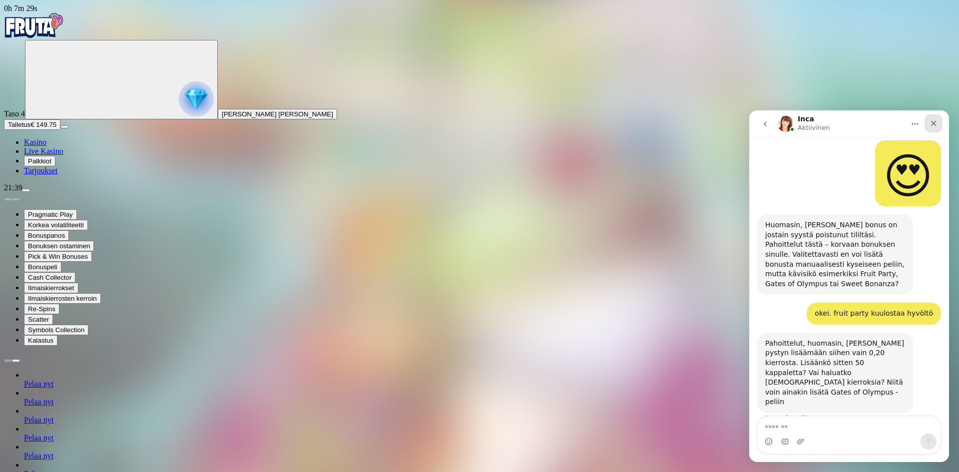
drag, startPoint x: 932, startPoint y: 122, endPoint x: 1679, endPoint y: 238, distance: 755.4
click at [932, 122] on icon "Sulje" at bounding box center [933, 123] width 5 height 5
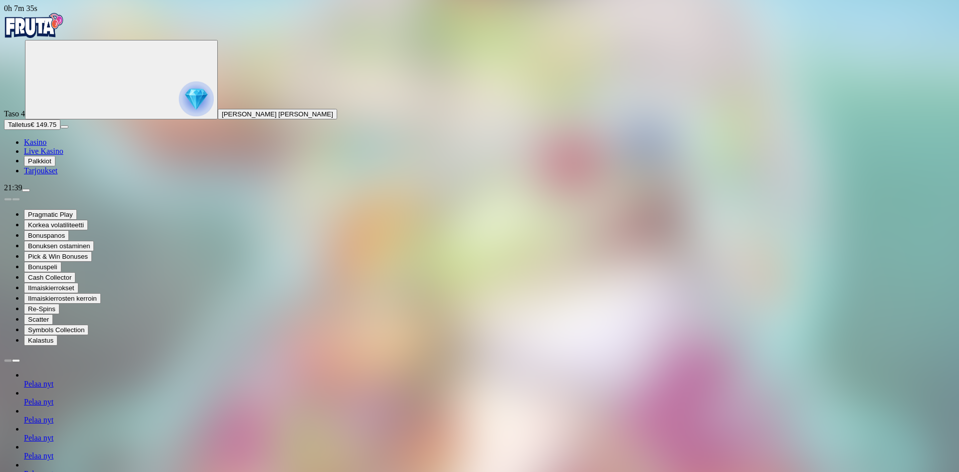
scroll to position [519, 0]
click at [62, 33] on img "Primary" at bounding box center [34, 25] width 60 height 25
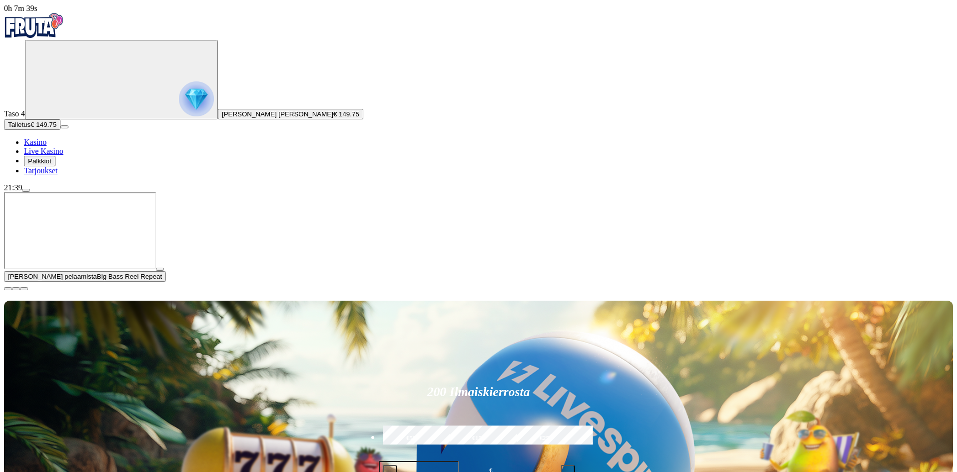
click at [179, 99] on img "Primary" at bounding box center [196, 98] width 35 height 35
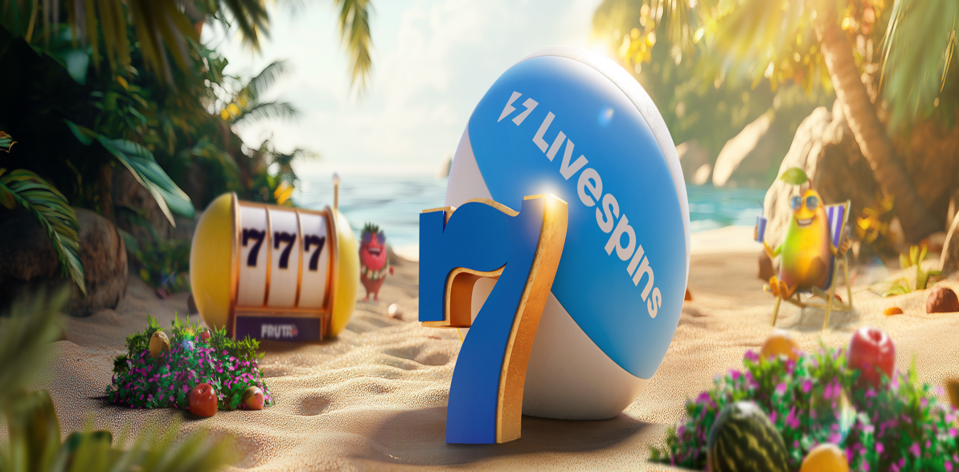
click at [8, 242] on span "close icon" at bounding box center [8, 242] width 0 height 0
click at [709, 426] on div "Lobby" at bounding box center [478, 431] width 949 height 10
click at [75, 426] on input "Search" at bounding box center [39, 431] width 71 height 10
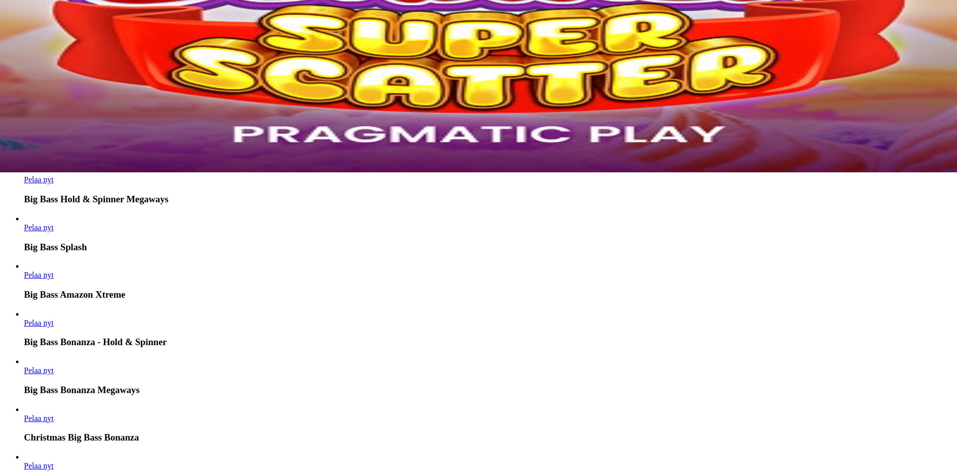
scroll to position [663, 0]
type input "********"
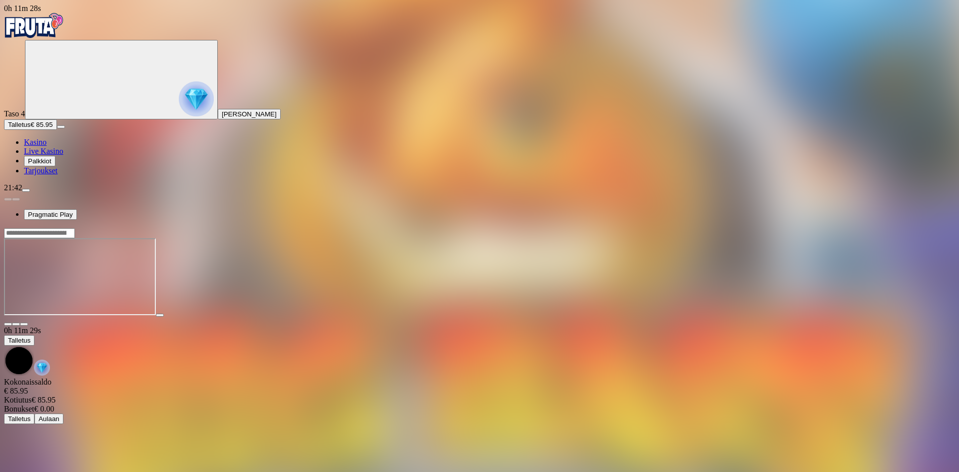
click at [59, 125] on circle "Primary" at bounding box center [104, 79] width 102 height 102
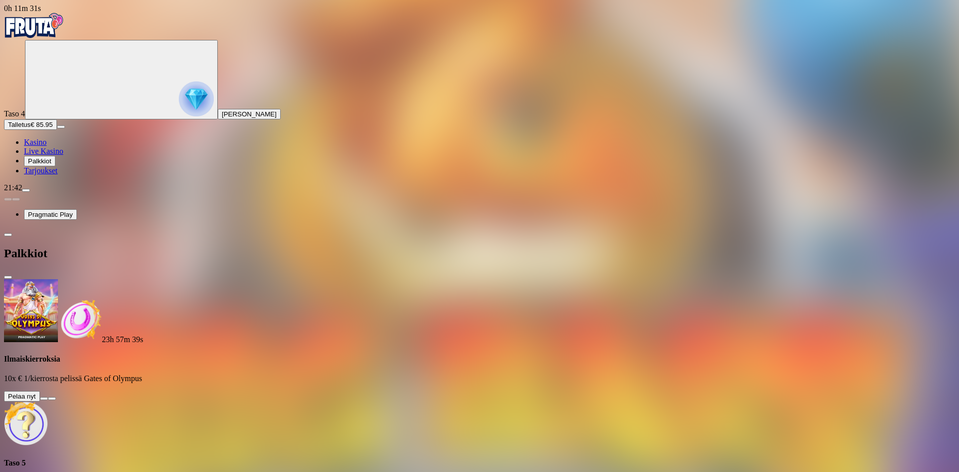
click at [8, 277] on span "close icon" at bounding box center [8, 277] width 0 height 0
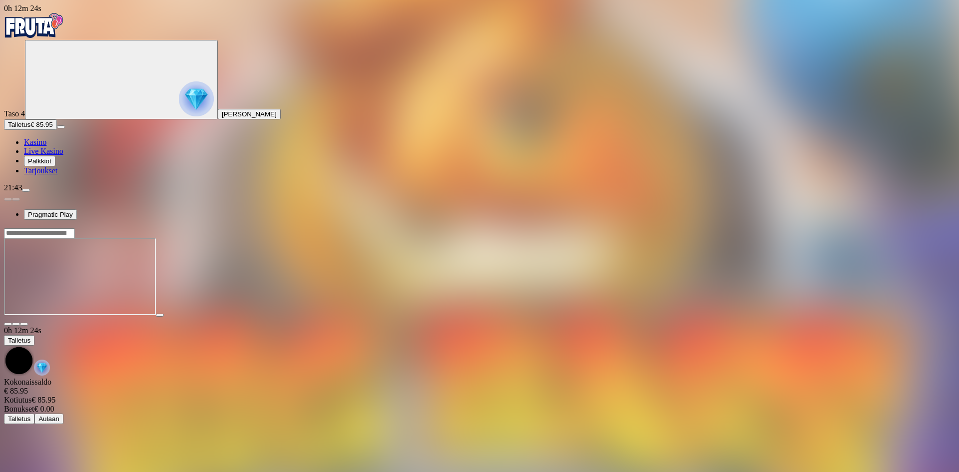
click at [53, 105] on circle "Primary" at bounding box center [104, 79] width 102 height 102
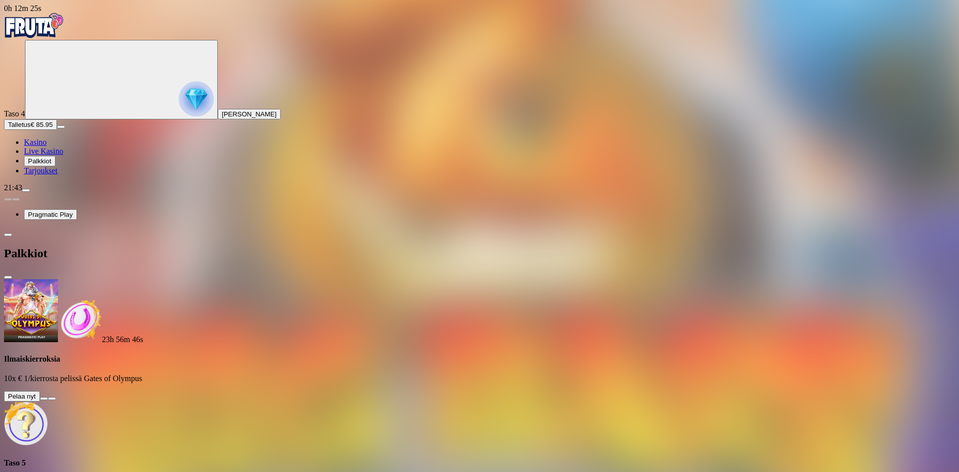
click at [48, 397] on button at bounding box center [44, 398] width 8 height 3
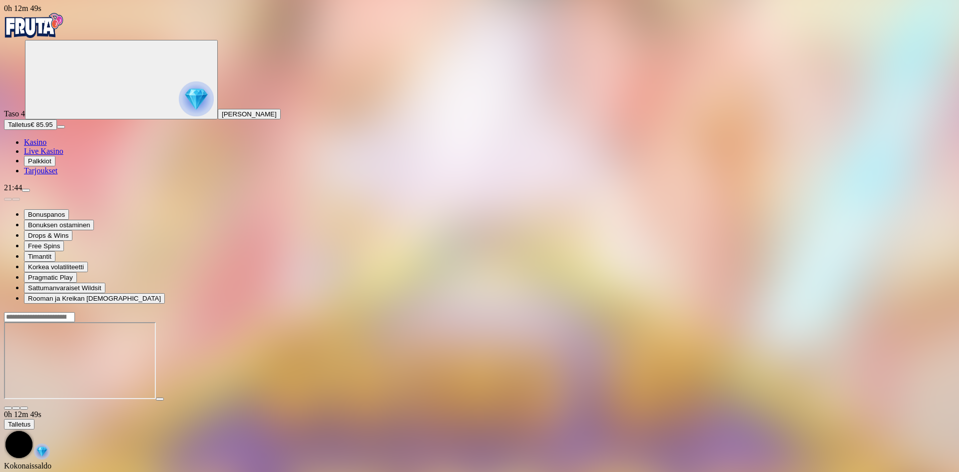
click at [55, 25] on img "Primary" at bounding box center [34, 25] width 60 height 25
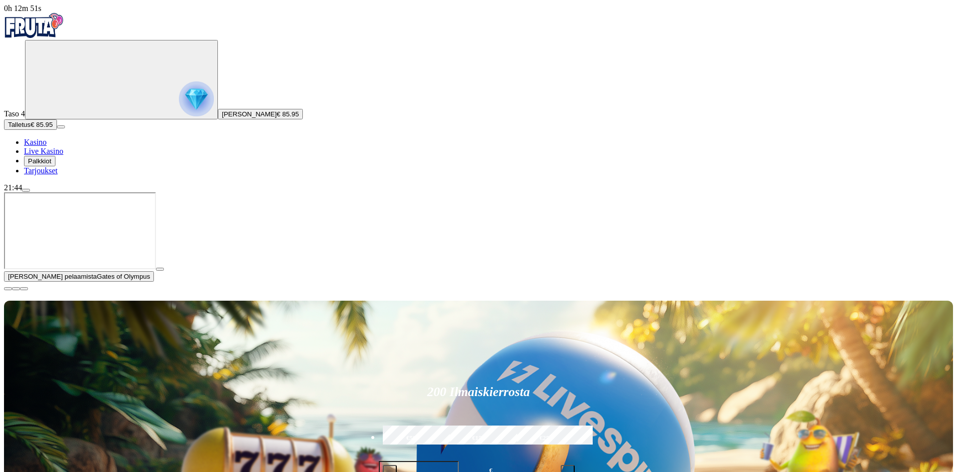
click at [8, 289] on span "close icon" at bounding box center [8, 289] width 0 height 0
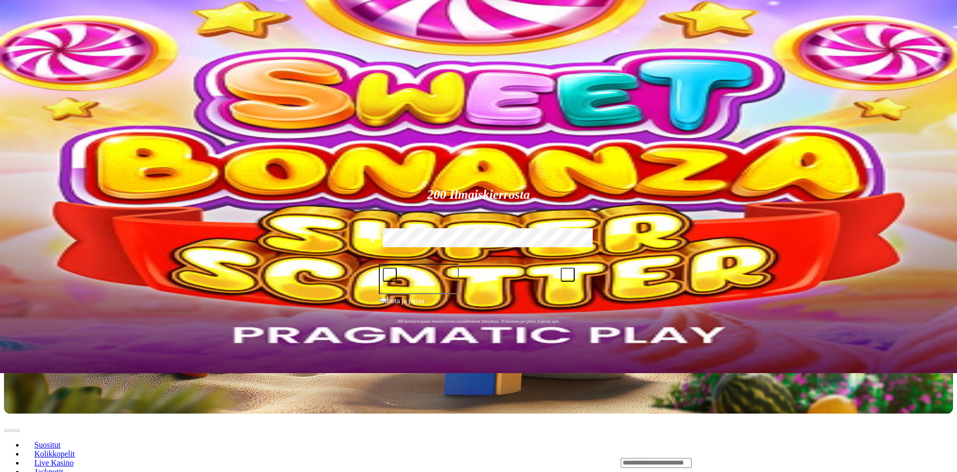
scroll to position [100, 0]
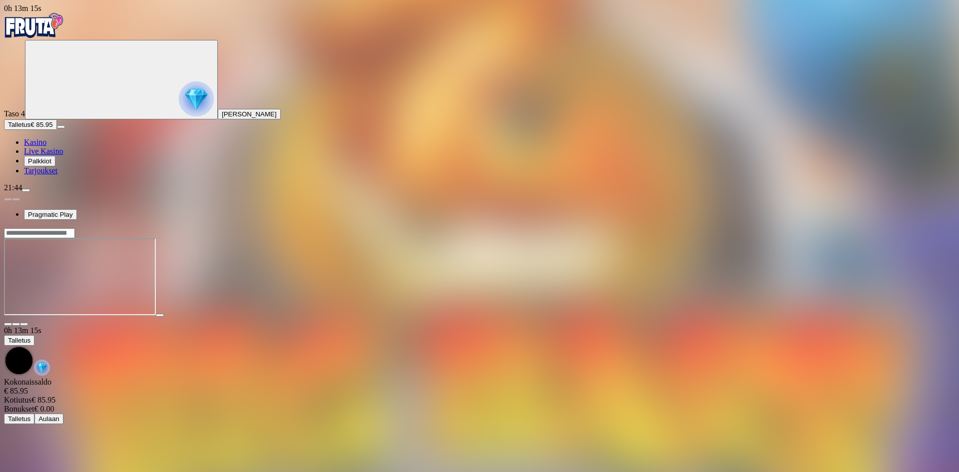
click at [722, 317] on div at bounding box center [479, 277] width 951 height 79
click at [28, 323] on button "button" at bounding box center [24, 324] width 8 height 3
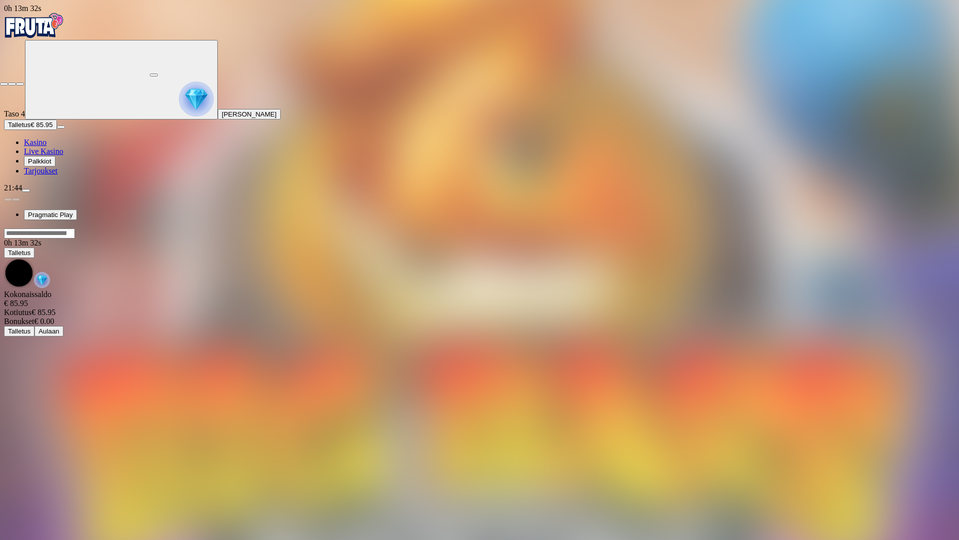
click at [20, 84] on span "fullscreen-exit icon" at bounding box center [20, 84] width 0 height 0
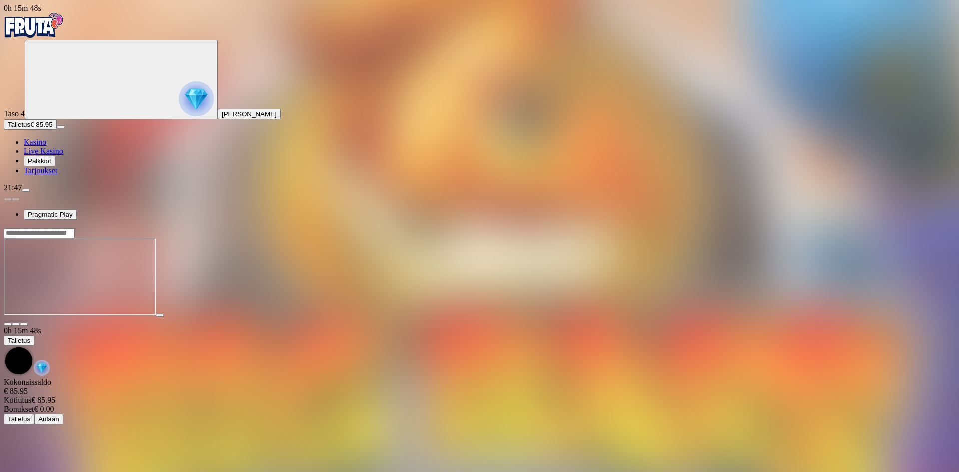
click at [179, 98] on img "Primary" at bounding box center [196, 98] width 35 height 35
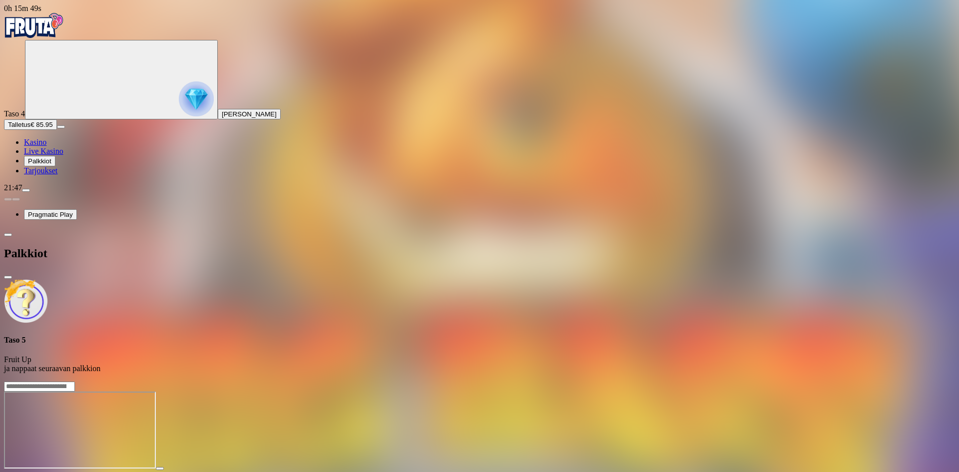
click at [8, 277] on span "close icon" at bounding box center [8, 277] width 0 height 0
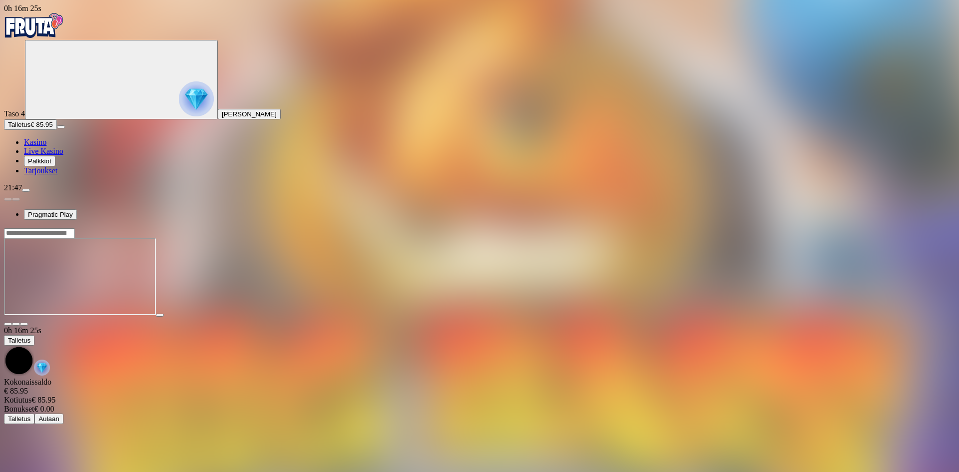
drag, startPoint x: 533, startPoint y: 408, endPoint x: 946, endPoint y: 217, distance: 455.0
click at [942, 228] on main "0h 16m 25s Talletus Kokonaissaldo € 85.95 Kotiutus € 85.95 Bonukset € 0.00 Tall…" at bounding box center [479, 326] width 951 height 196
click at [714, 317] on div at bounding box center [479, 277] width 951 height 79
click at [179, 108] on img "Primary" at bounding box center [196, 98] width 35 height 35
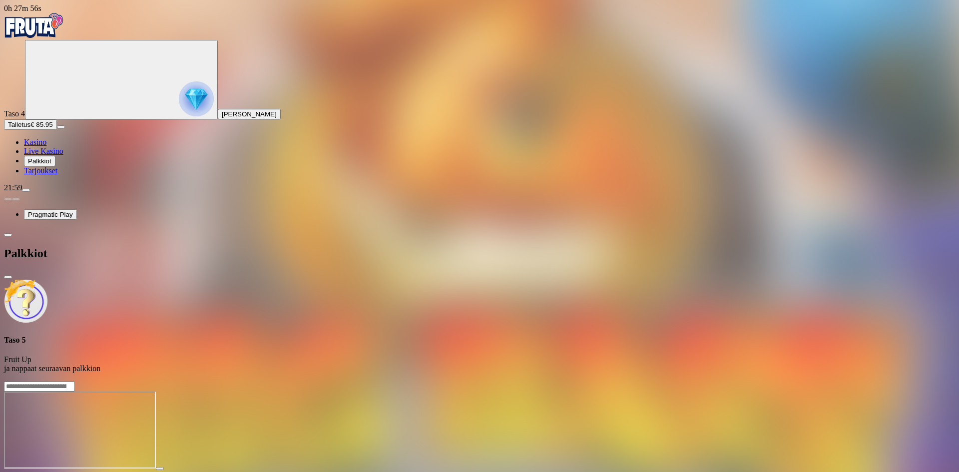
click at [8, 277] on span "close icon" at bounding box center [8, 277] width 0 height 0
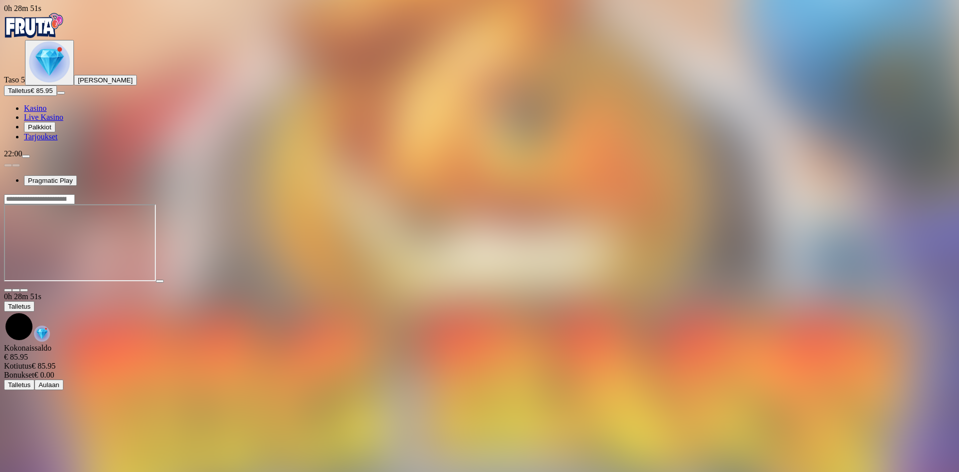
click at [49, 82] on img "Primary" at bounding box center [49, 61] width 41 height 41
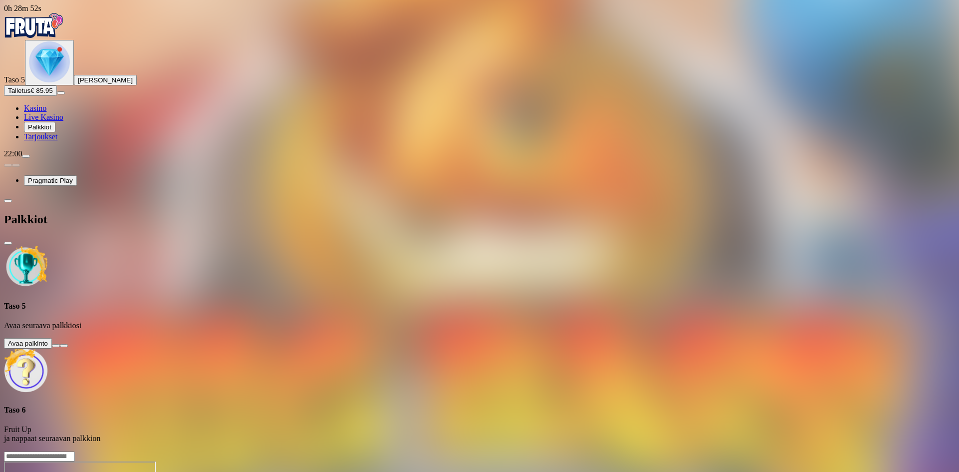
click at [60, 344] on button at bounding box center [56, 345] width 8 height 3
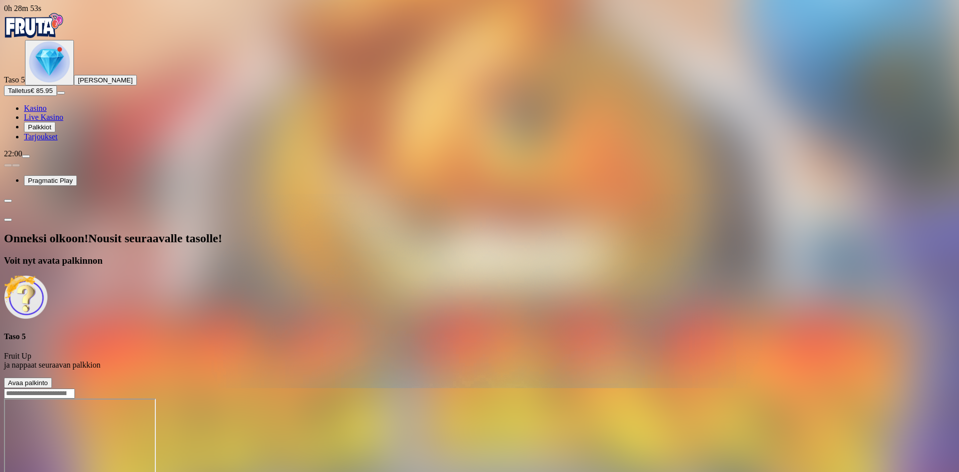
click at [52, 378] on button "Avaa palkinto" at bounding box center [28, 383] width 48 height 10
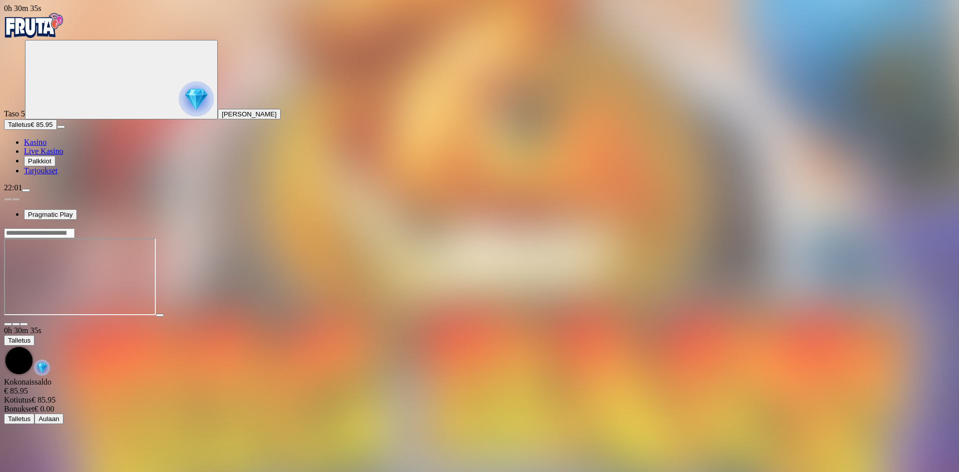
click at [179, 104] on img "Primary" at bounding box center [196, 98] width 35 height 35
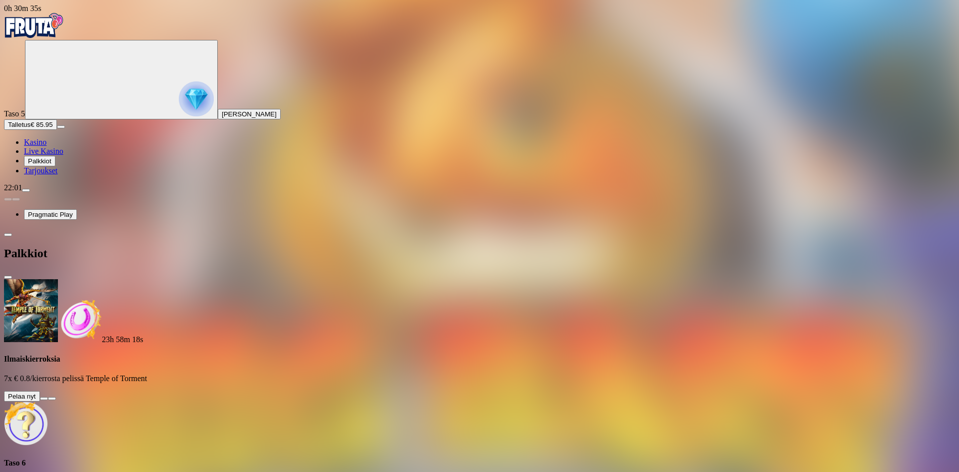
click at [48, 397] on button at bounding box center [44, 398] width 8 height 3
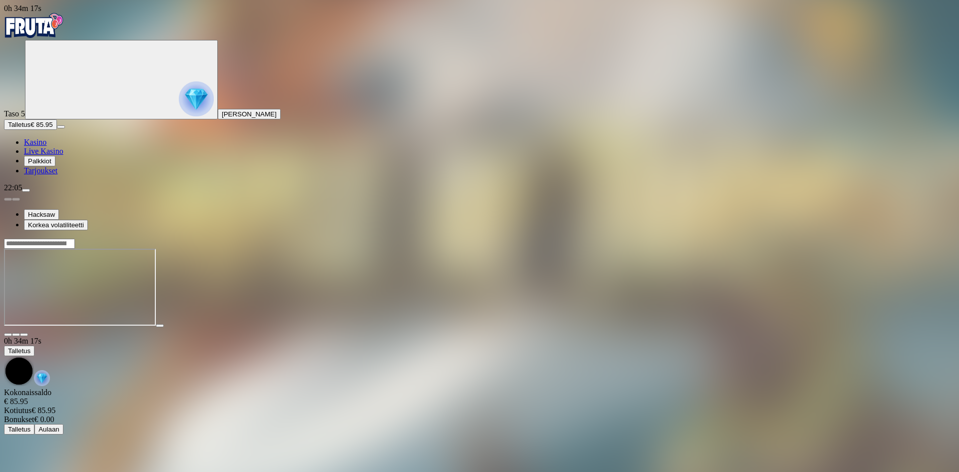
click at [53, 29] on img "Primary" at bounding box center [34, 25] width 60 height 25
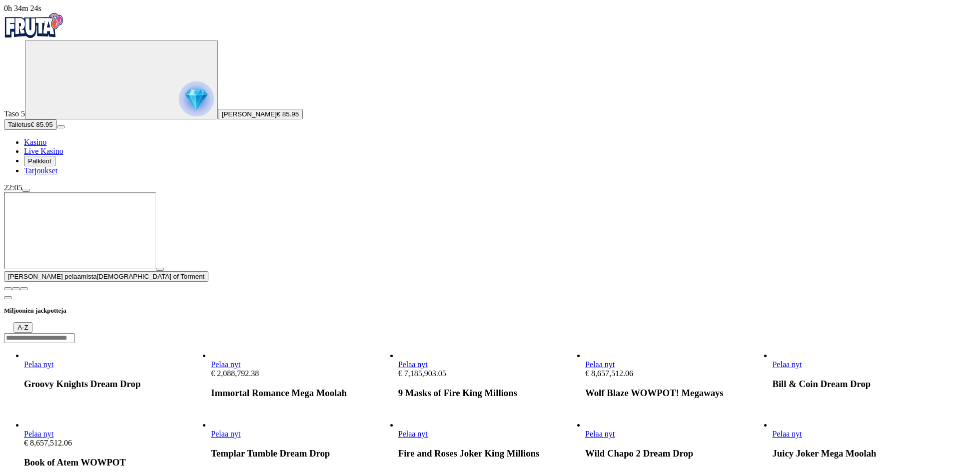
click at [8, 298] on span "chevron-left icon" at bounding box center [8, 298] width 0 height 0
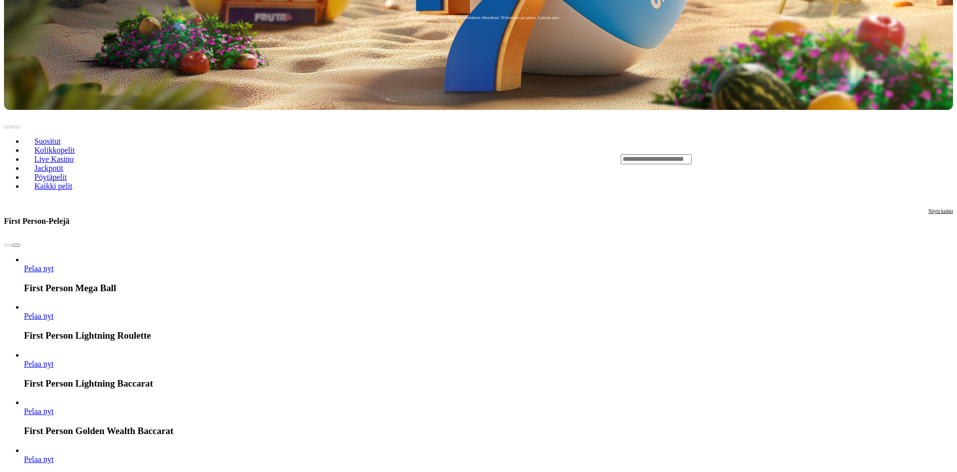
scroll to position [500, 0]
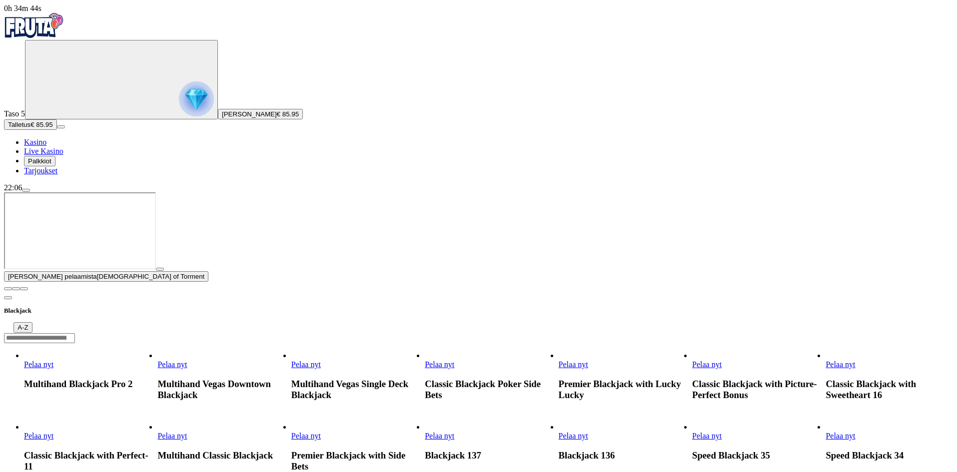
click at [75, 333] on input "Search" at bounding box center [39, 338] width 71 height 10
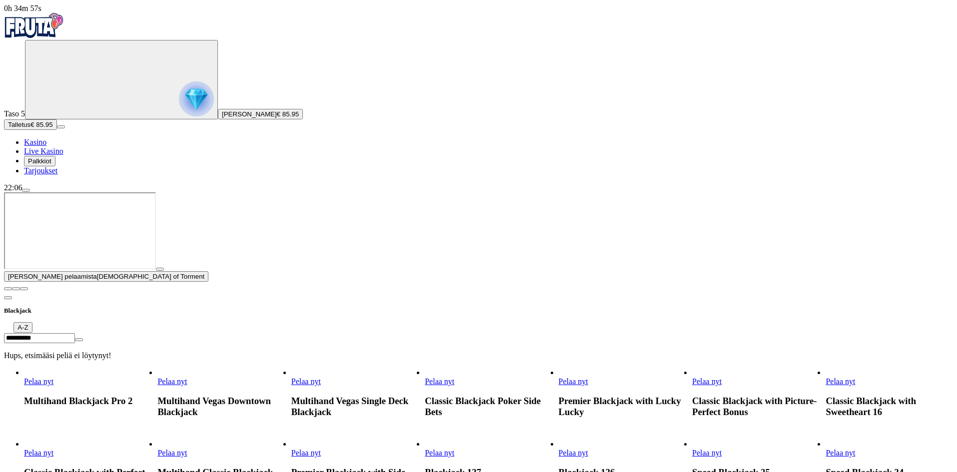
drag, startPoint x: 699, startPoint y: 18, endPoint x: 693, endPoint y: 19, distance: 6.1
click at [75, 333] on input "**********" at bounding box center [39, 338] width 71 height 10
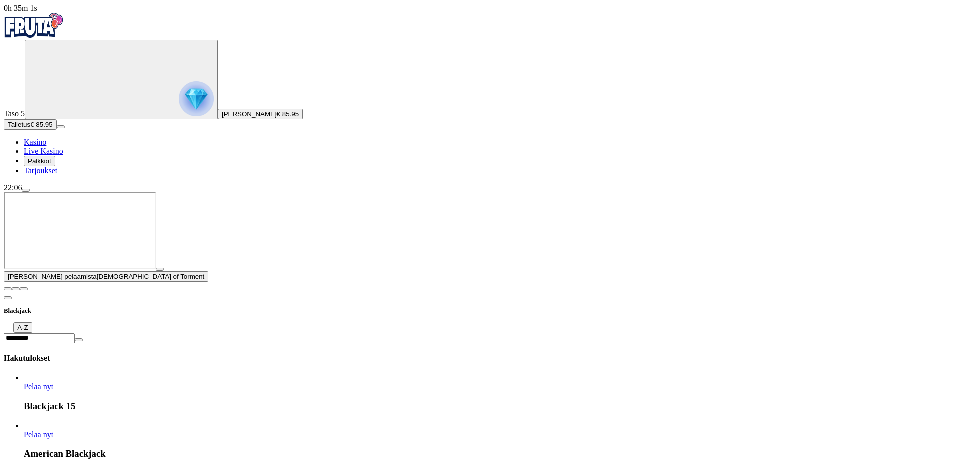
type input "*********"
click at [732, 333] on div "*********" at bounding box center [478, 338] width 949 height 10
click at [75, 333] on input "*********" at bounding box center [39, 338] width 71 height 10
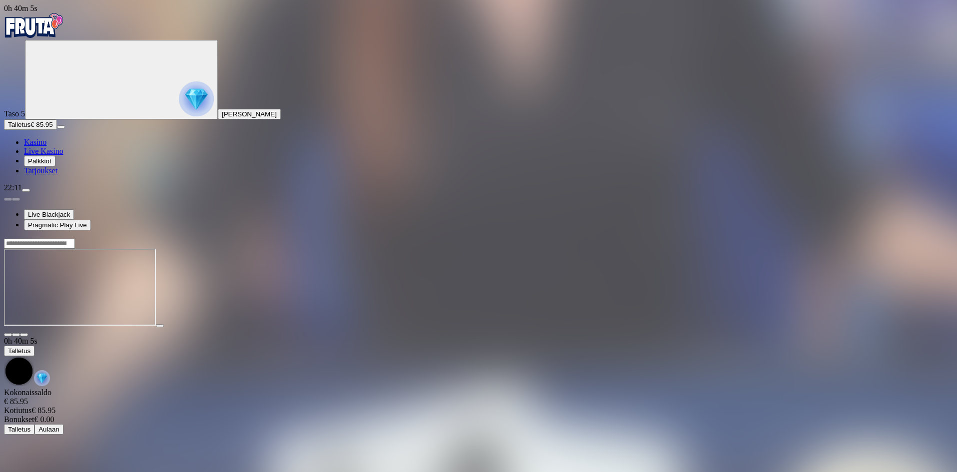
drag, startPoint x: 100, startPoint y: 36, endPoint x: 83, endPoint y: 30, distance: 18.0
click at [99, 36] on div "Primary" at bounding box center [478, 26] width 949 height 27
click at [64, 28] on img "Primary" at bounding box center [34, 25] width 60 height 25
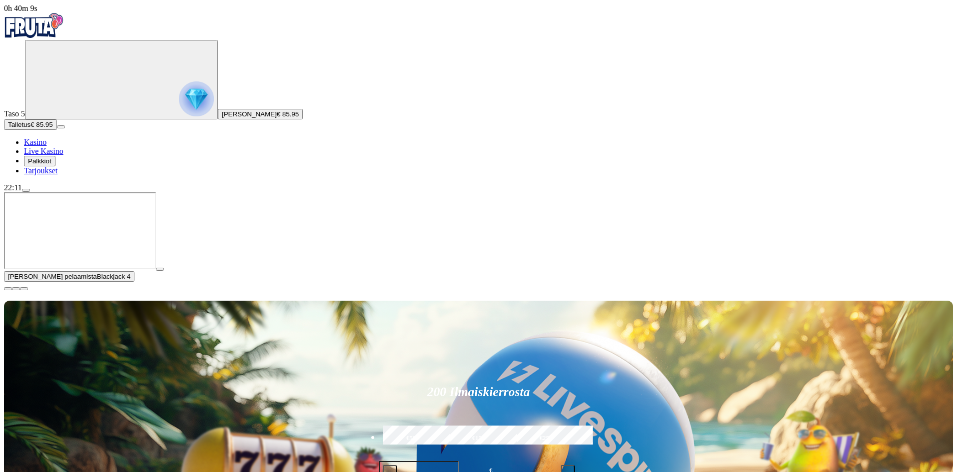
click at [8, 289] on span "close icon" at bounding box center [8, 289] width 0 height 0
